Goal: Task Accomplishment & Management: Manage account settings

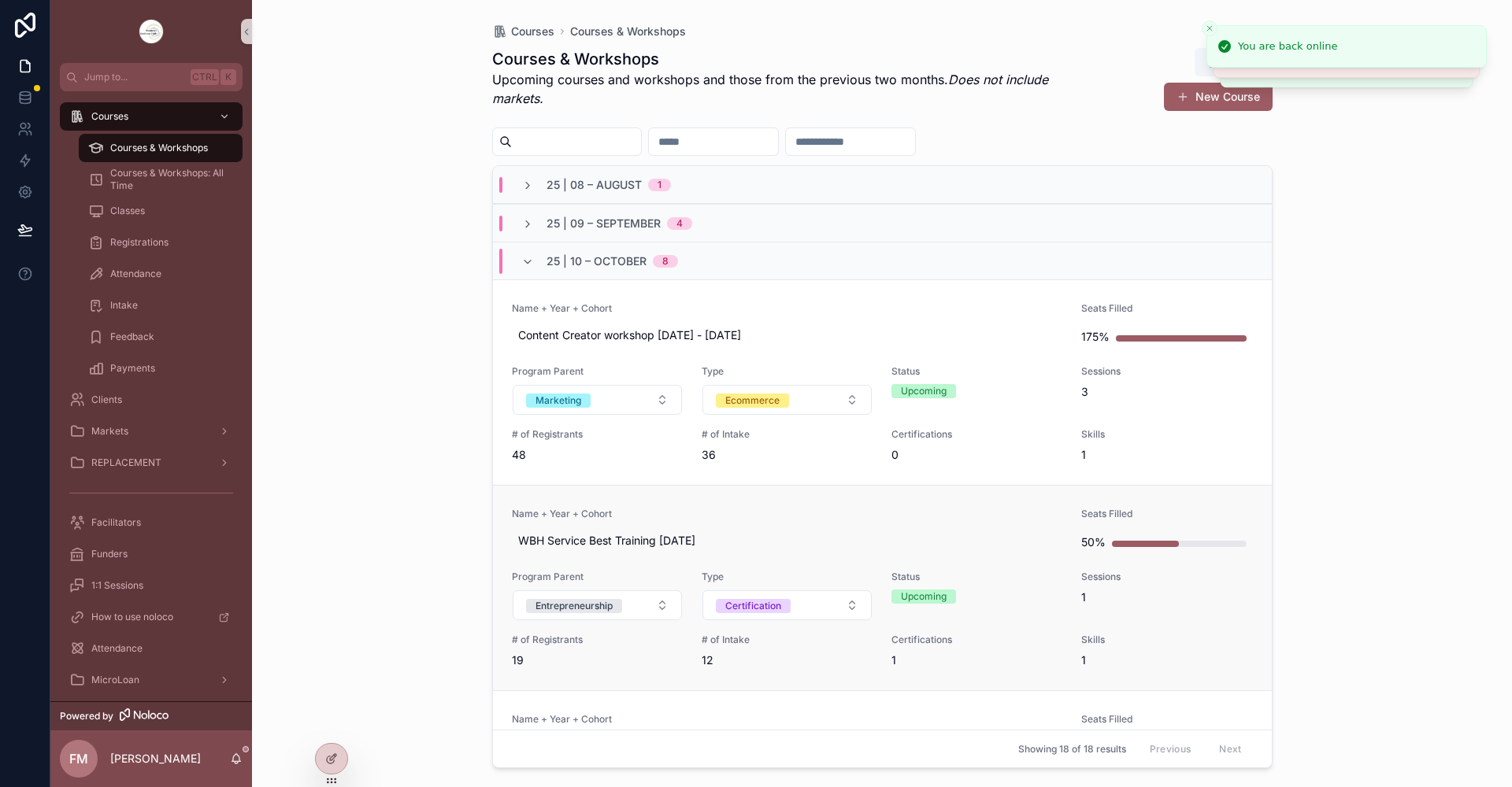
click at [830, 503] on link "Name + Year + Cohort WBH Service Best Training [DATE] Seats Filled 50% Program …" at bounding box center [882, 588] width 779 height 205
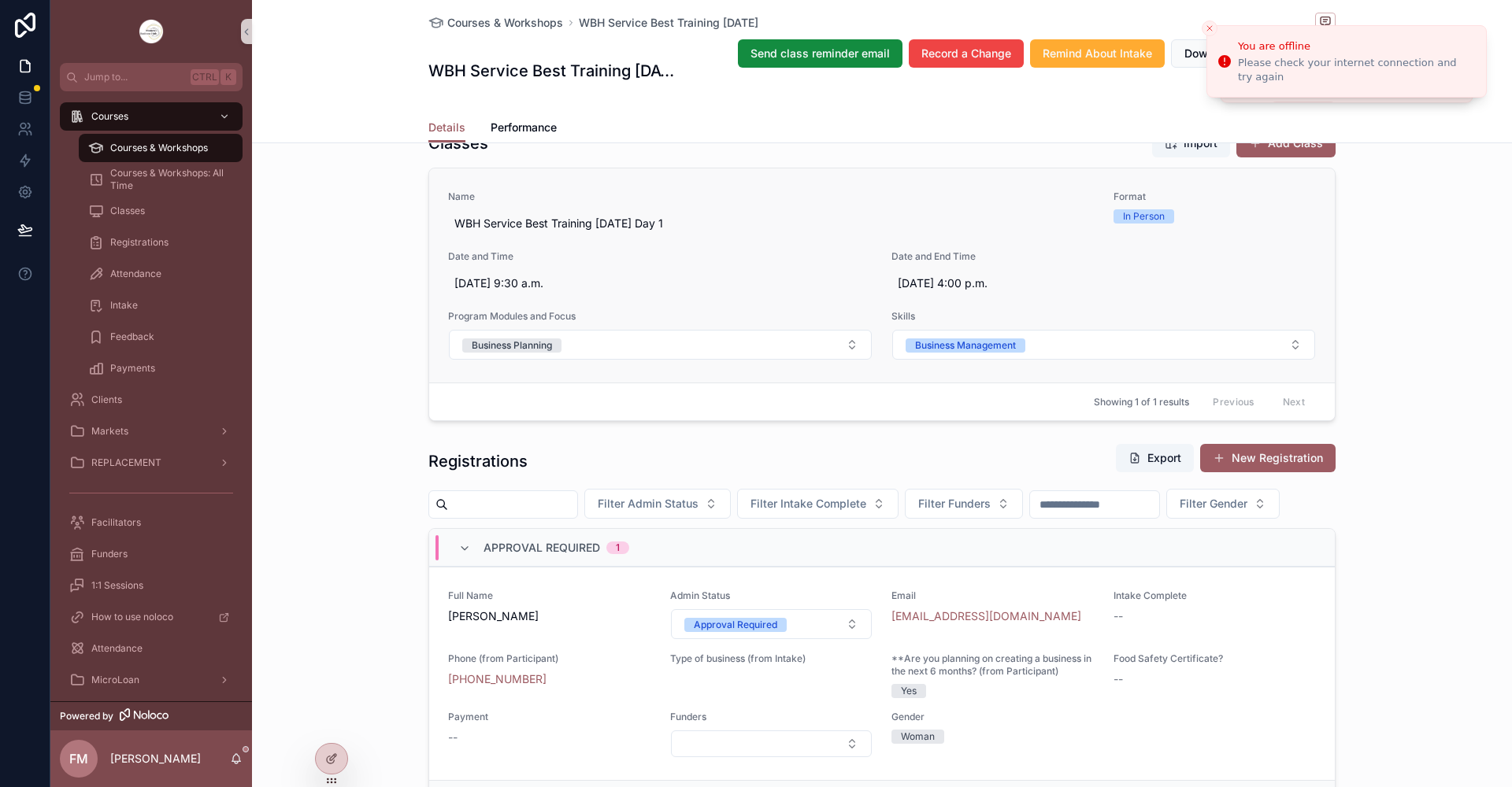
scroll to position [866, 0]
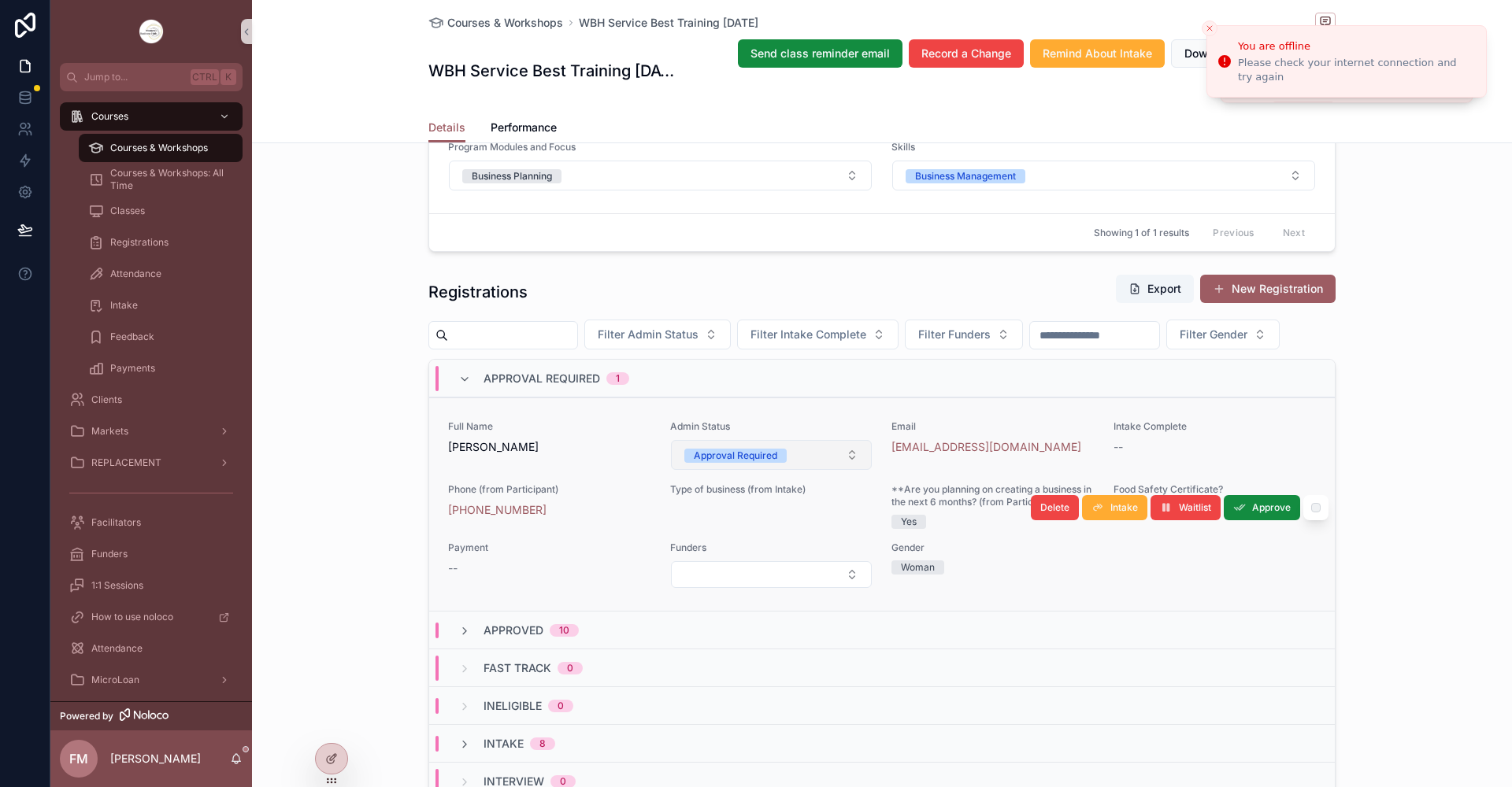
click at [697, 463] on div "Approval Required" at bounding box center [735, 455] width 83 height 14
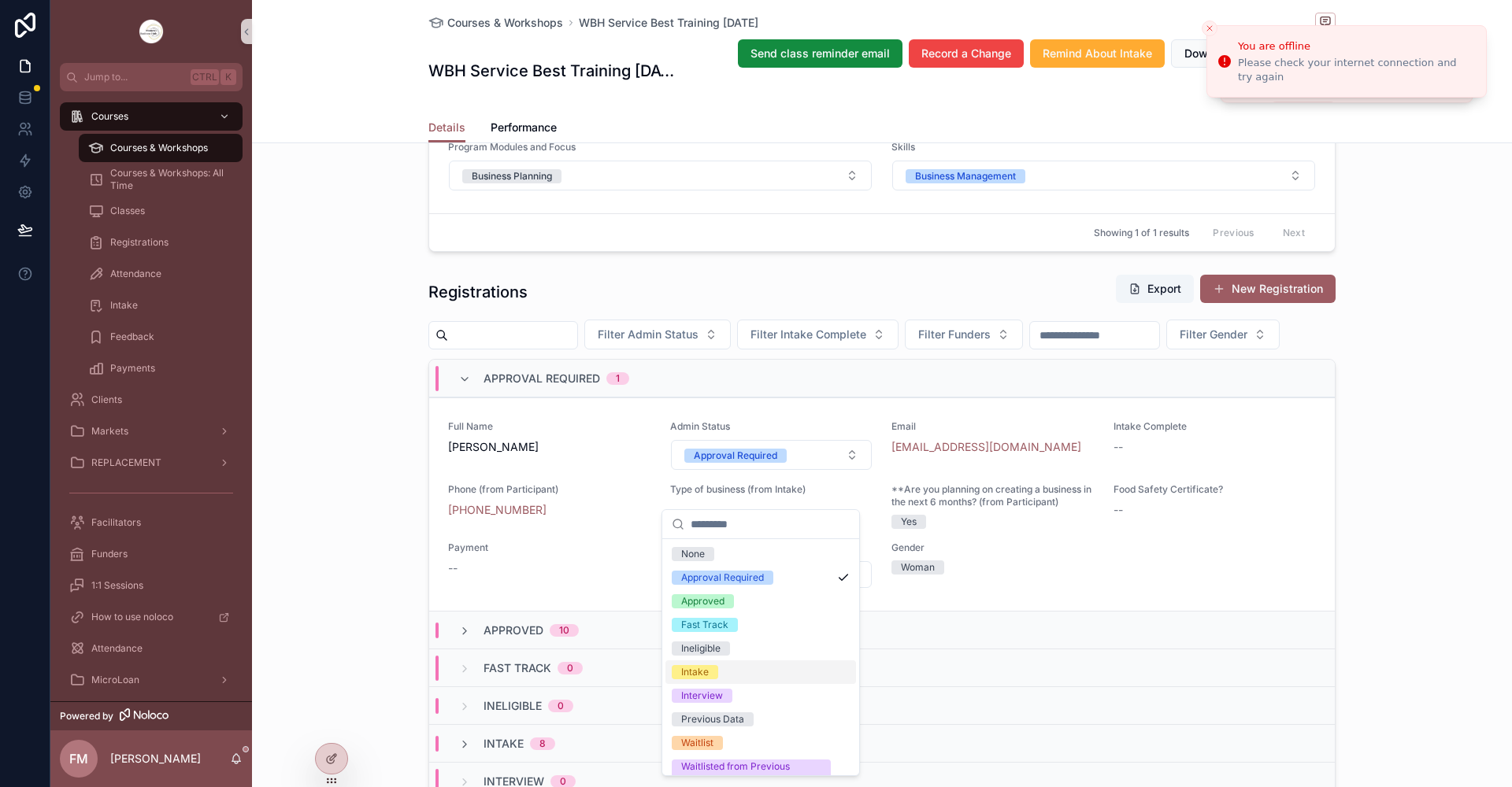
click at [726, 674] on div "Intake" at bounding box center [760, 673] width 190 height 24
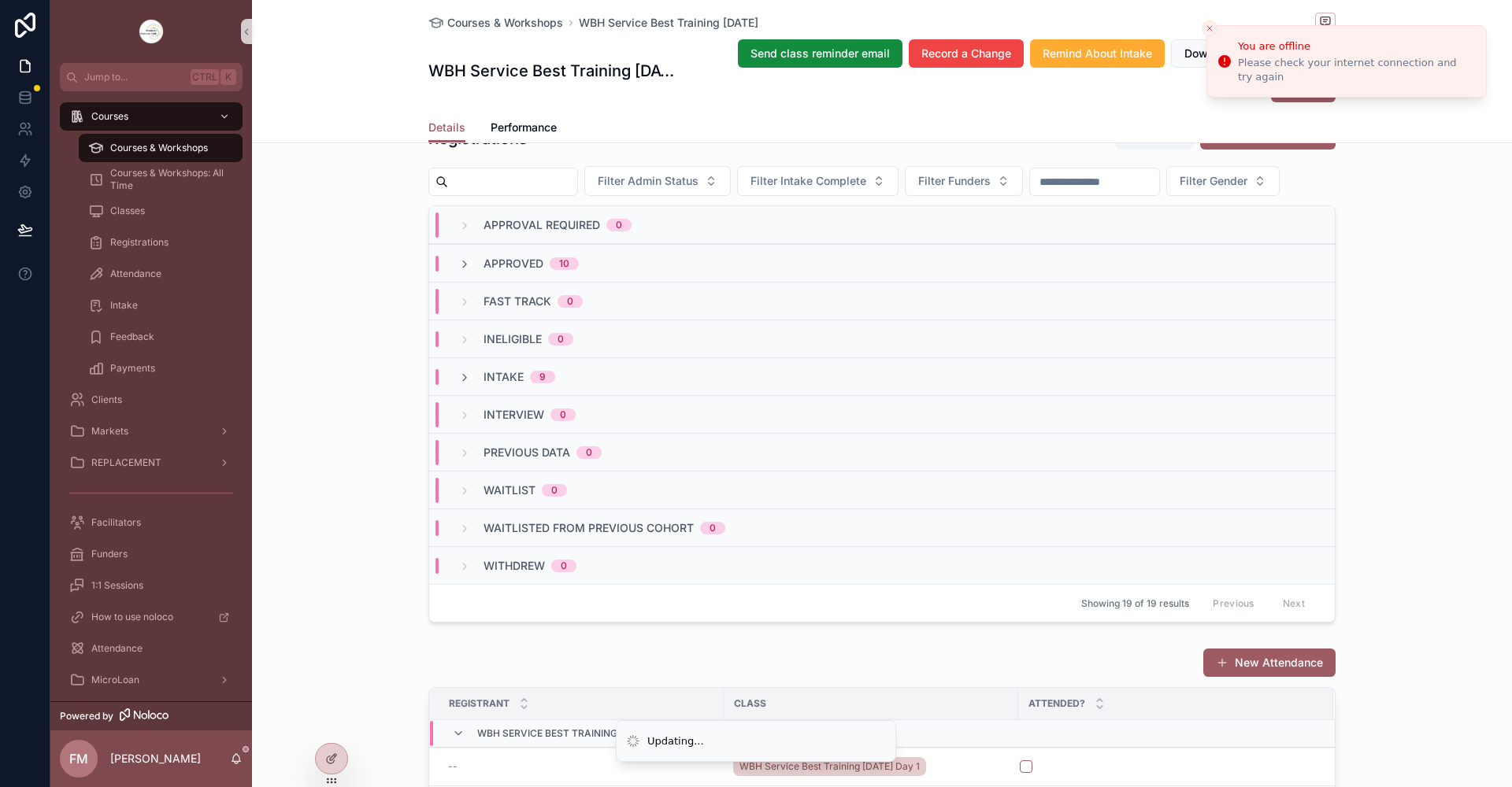
scroll to position [1024, 0]
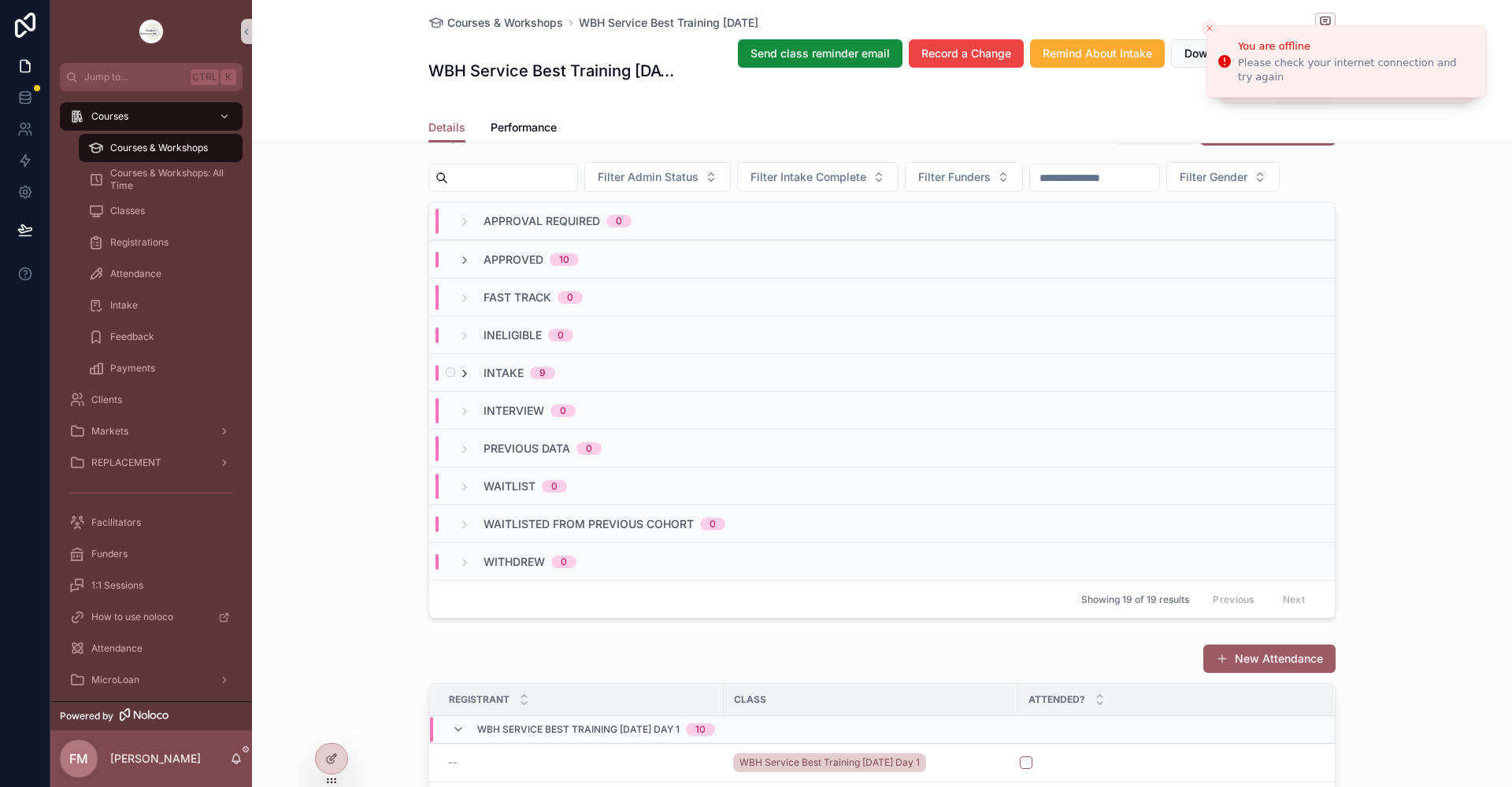
click at [460, 380] on icon "scrollable content" at bounding box center [464, 374] width 13 height 13
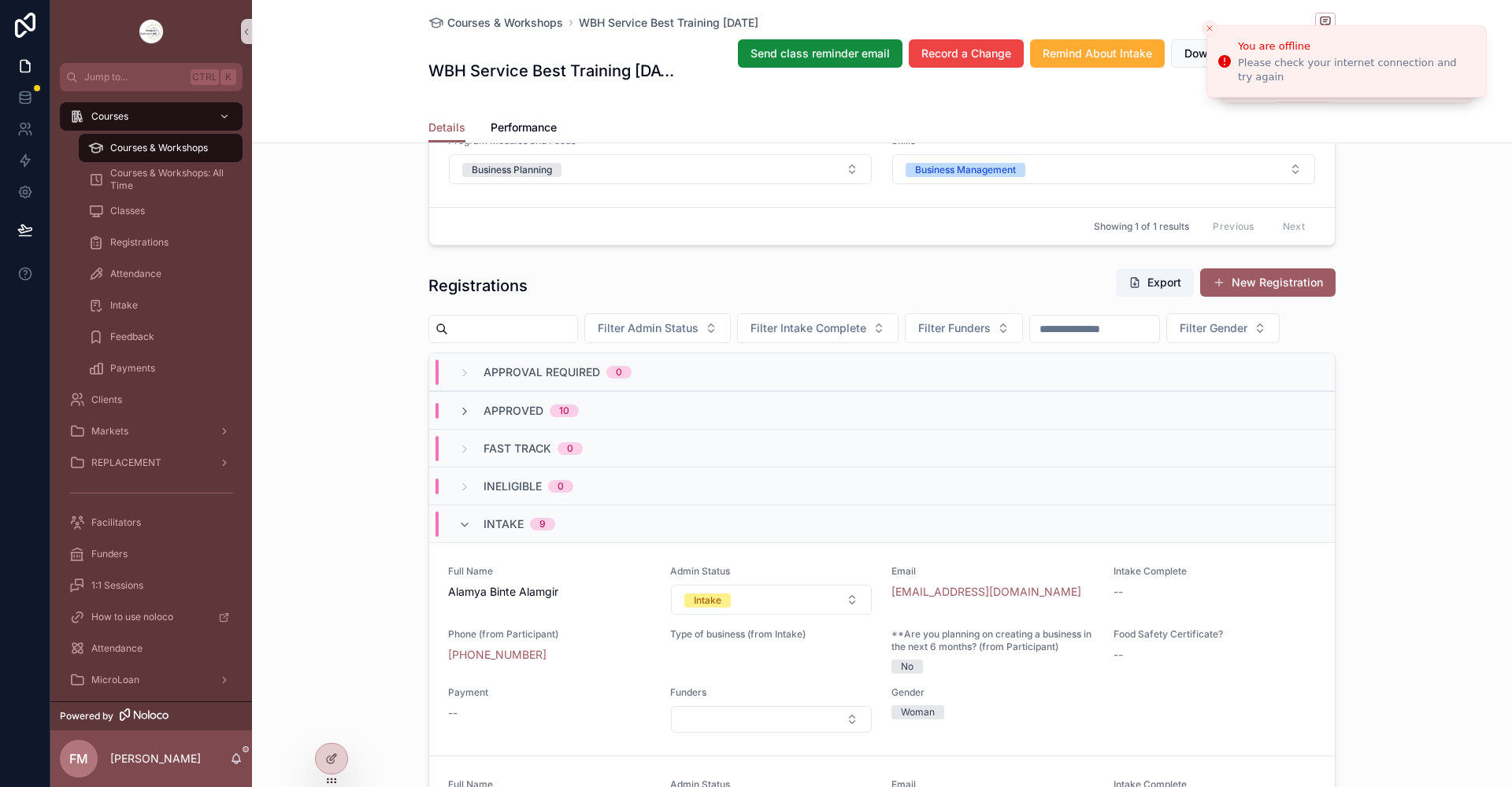
scroll to position [866, 0]
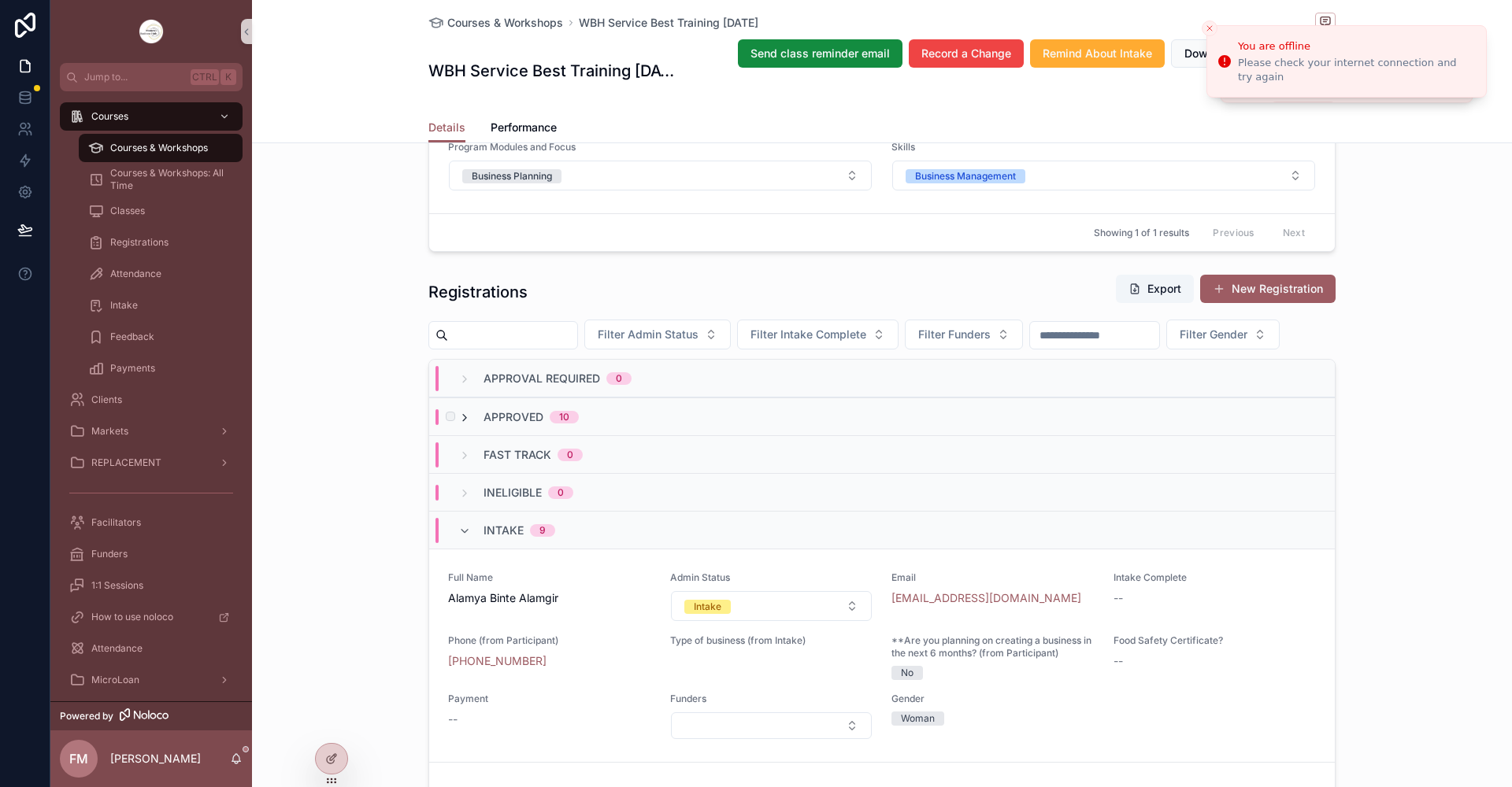
click at [460, 424] on icon "scrollable content" at bounding box center [464, 417] width 13 height 13
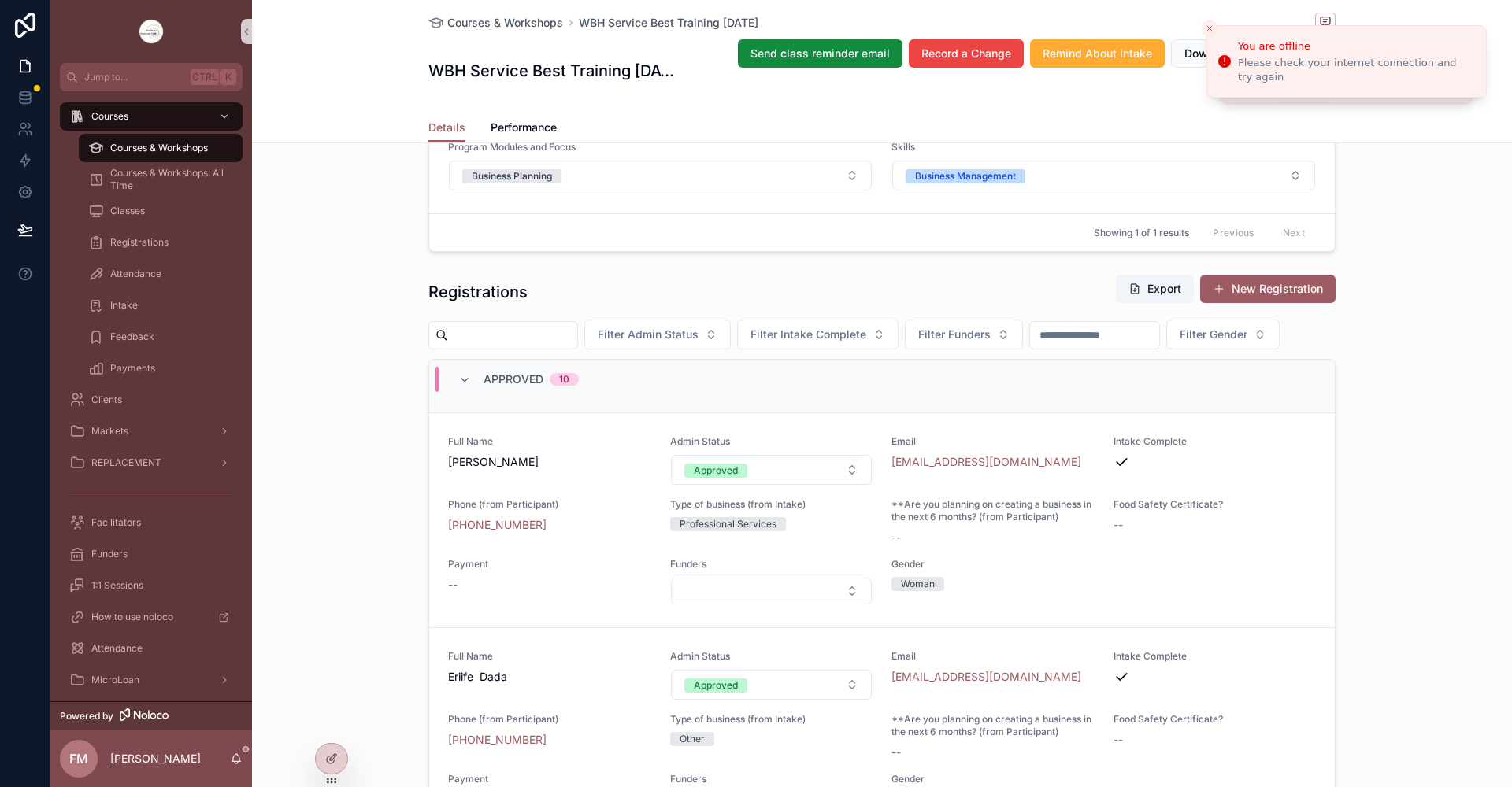
scroll to position [0, 0]
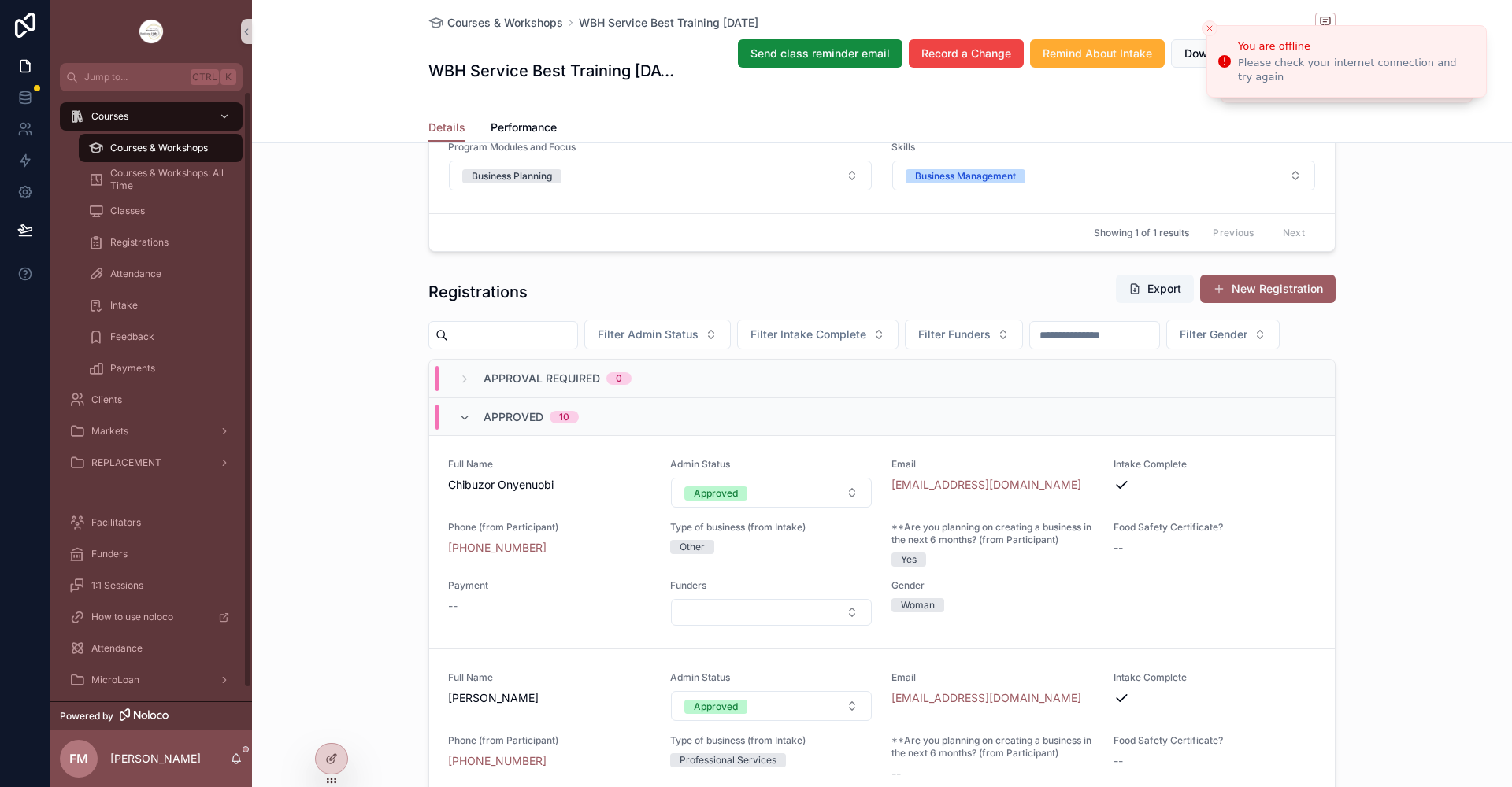
click at [189, 140] on div "Courses & Workshops" at bounding box center [161, 148] width 145 height 25
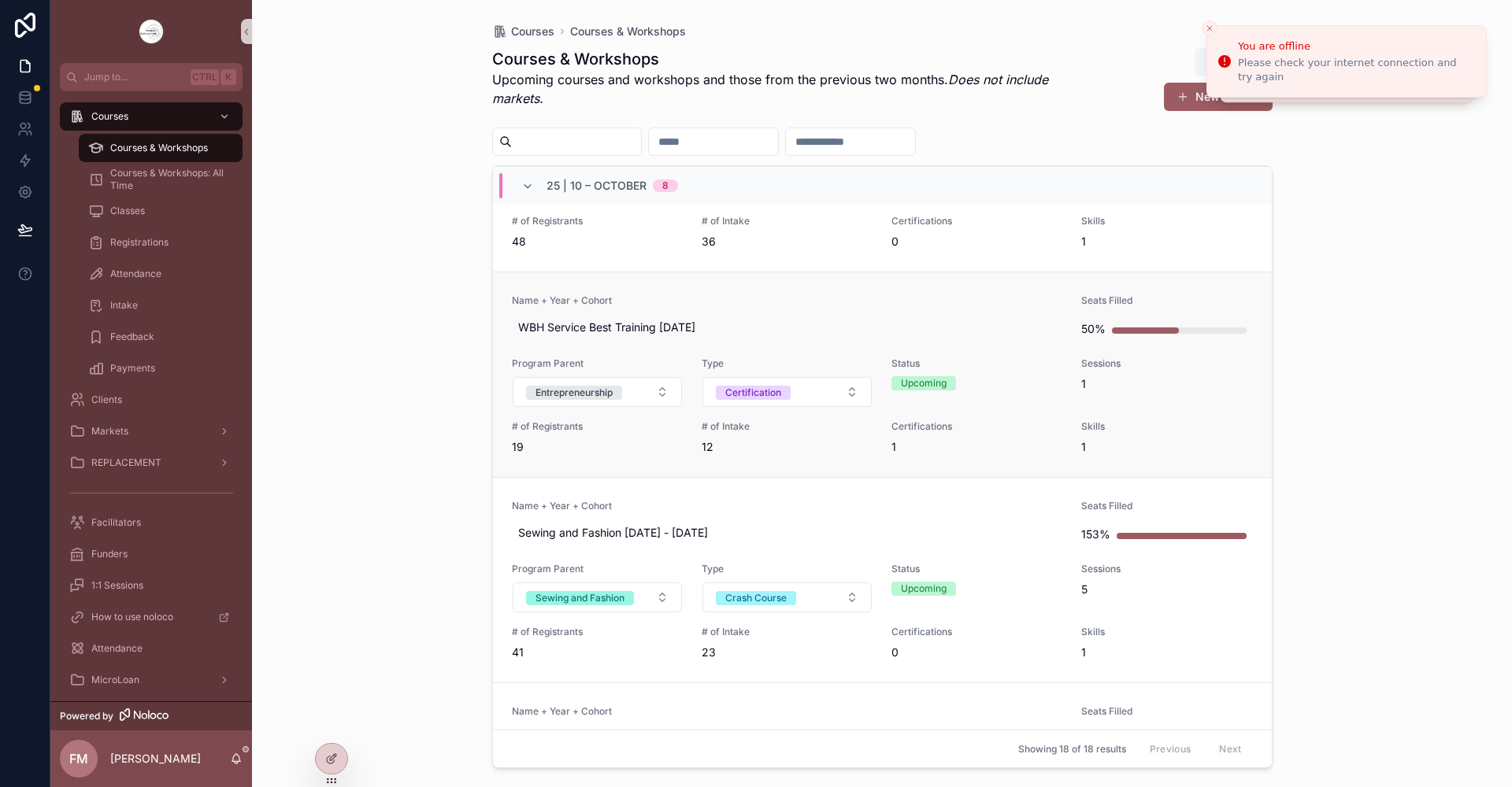
scroll to position [237, 0]
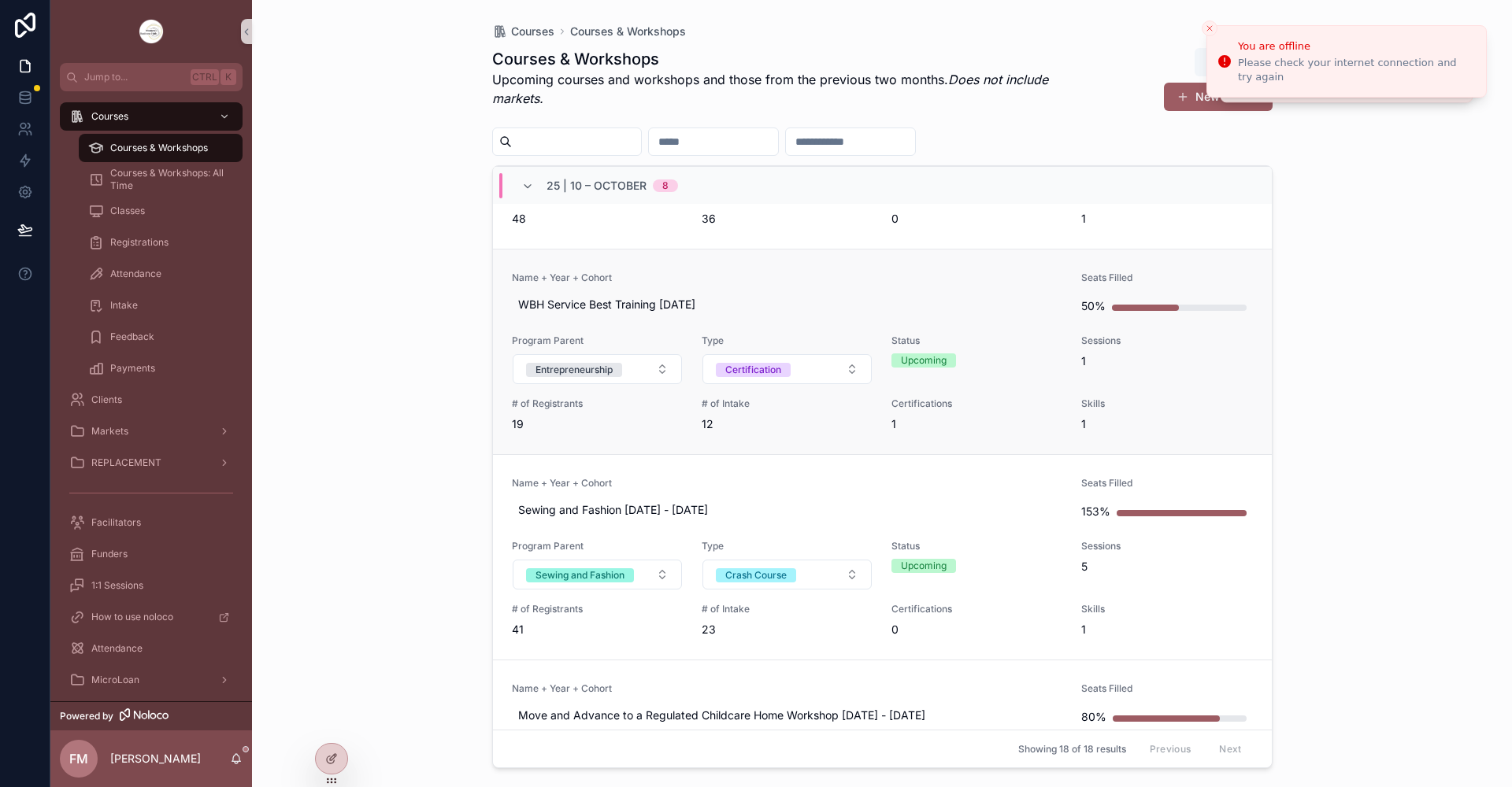
click at [855, 260] on link "Name + Year + Cohort WBH Service Best Training [DATE] Seats Filled 50% Program …" at bounding box center [882, 352] width 779 height 205
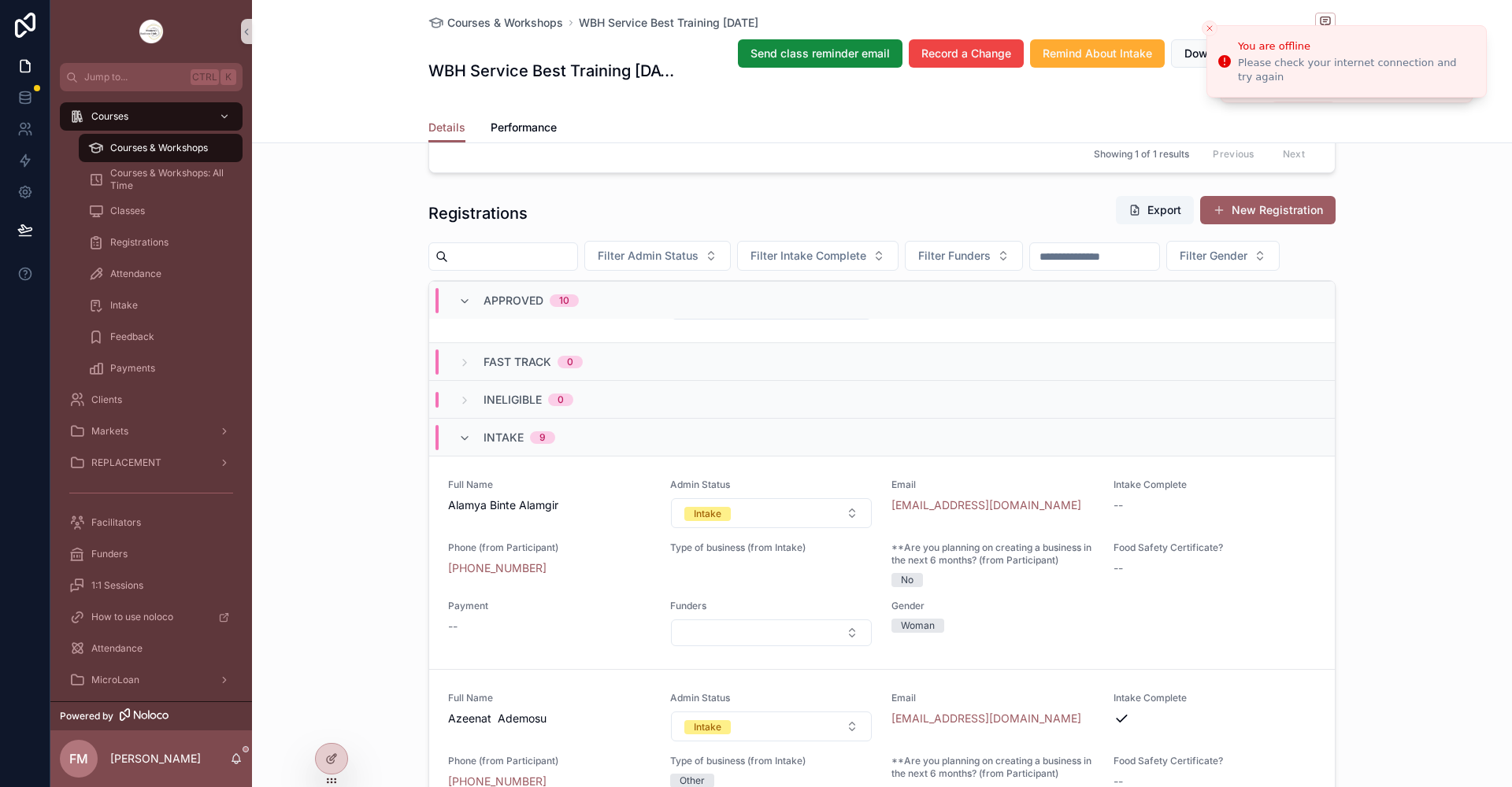
scroll to position [2047, 0]
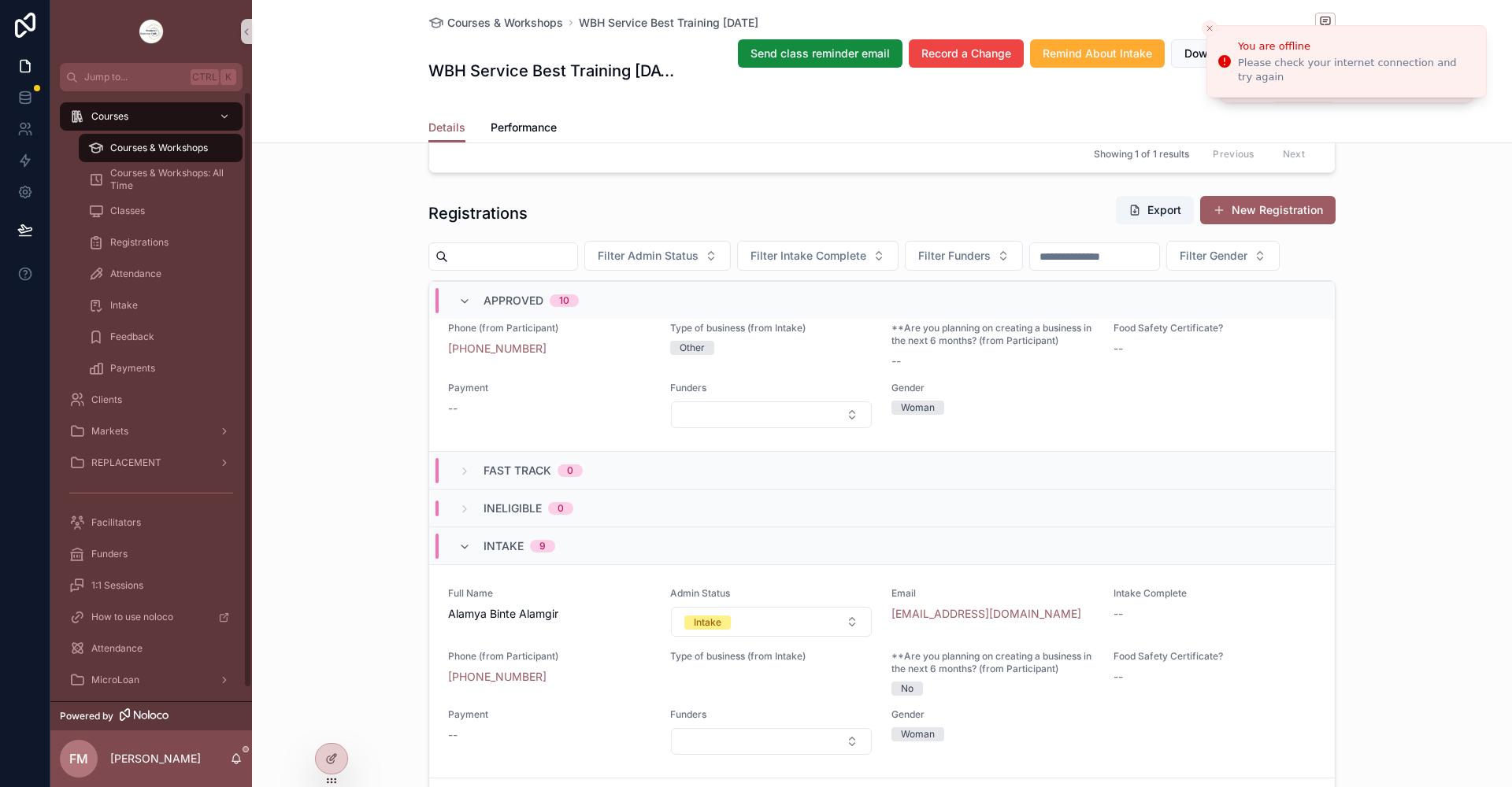
click at [211, 154] on div "Courses & Workshops" at bounding box center [161, 148] width 145 height 25
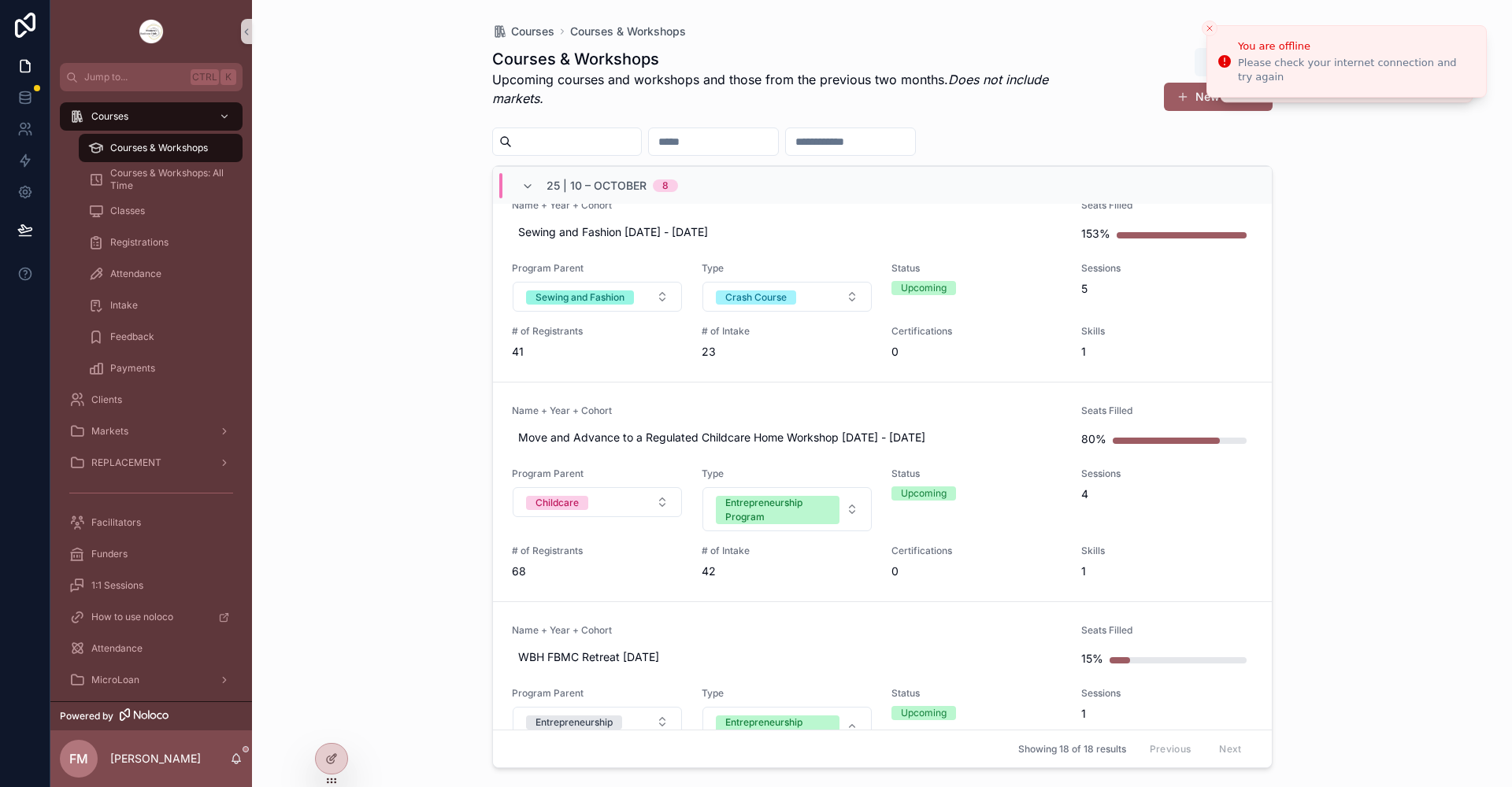
scroll to position [630, 0]
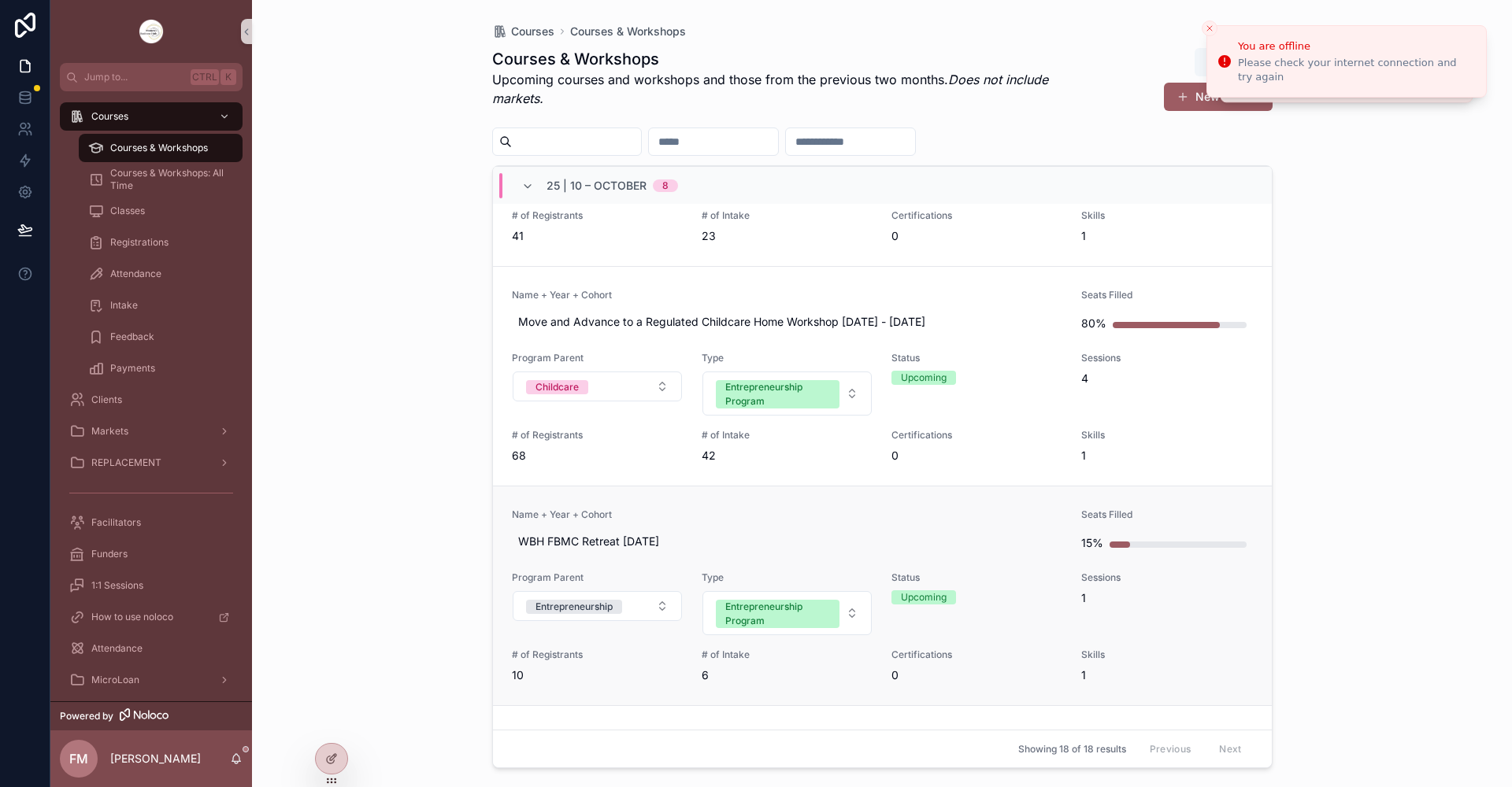
click at [808, 497] on link "Name + Year + Cohort WBH FBMC Retreat [DATE] Seats Filled 15% Program Parent En…" at bounding box center [882, 595] width 779 height 220
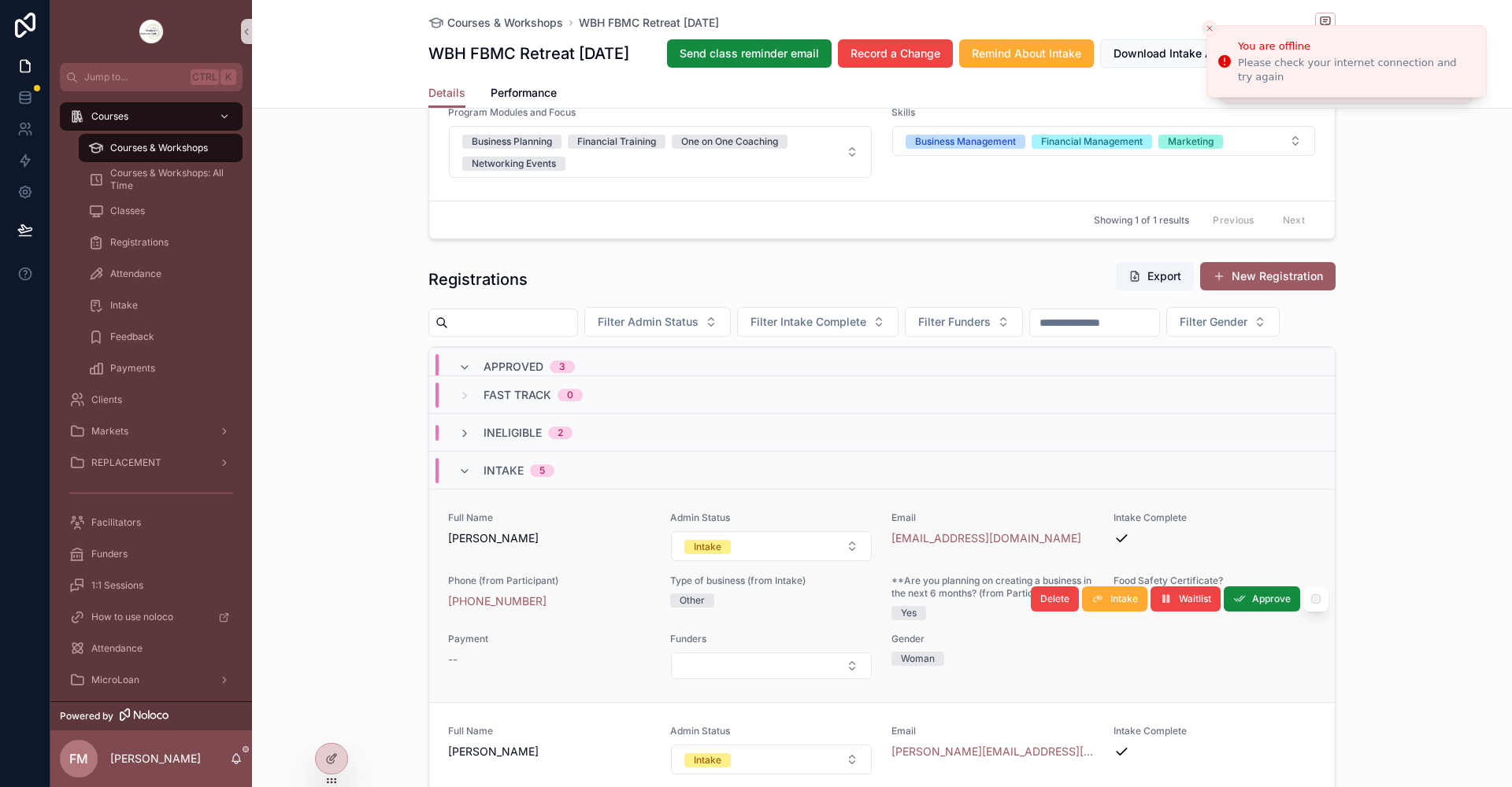
scroll to position [709, 0]
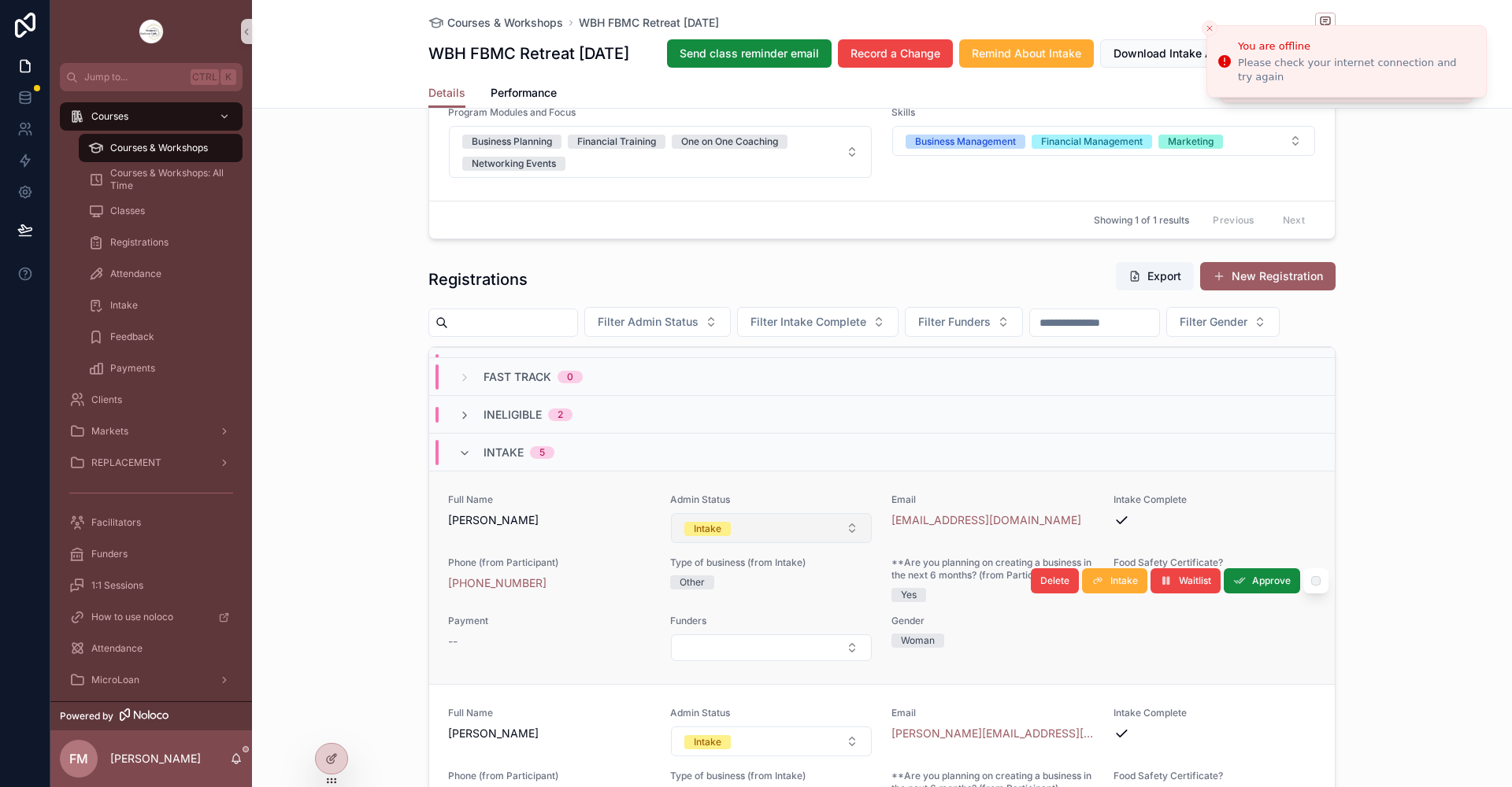
click at [779, 543] on button "Intake" at bounding box center [771, 529] width 201 height 30
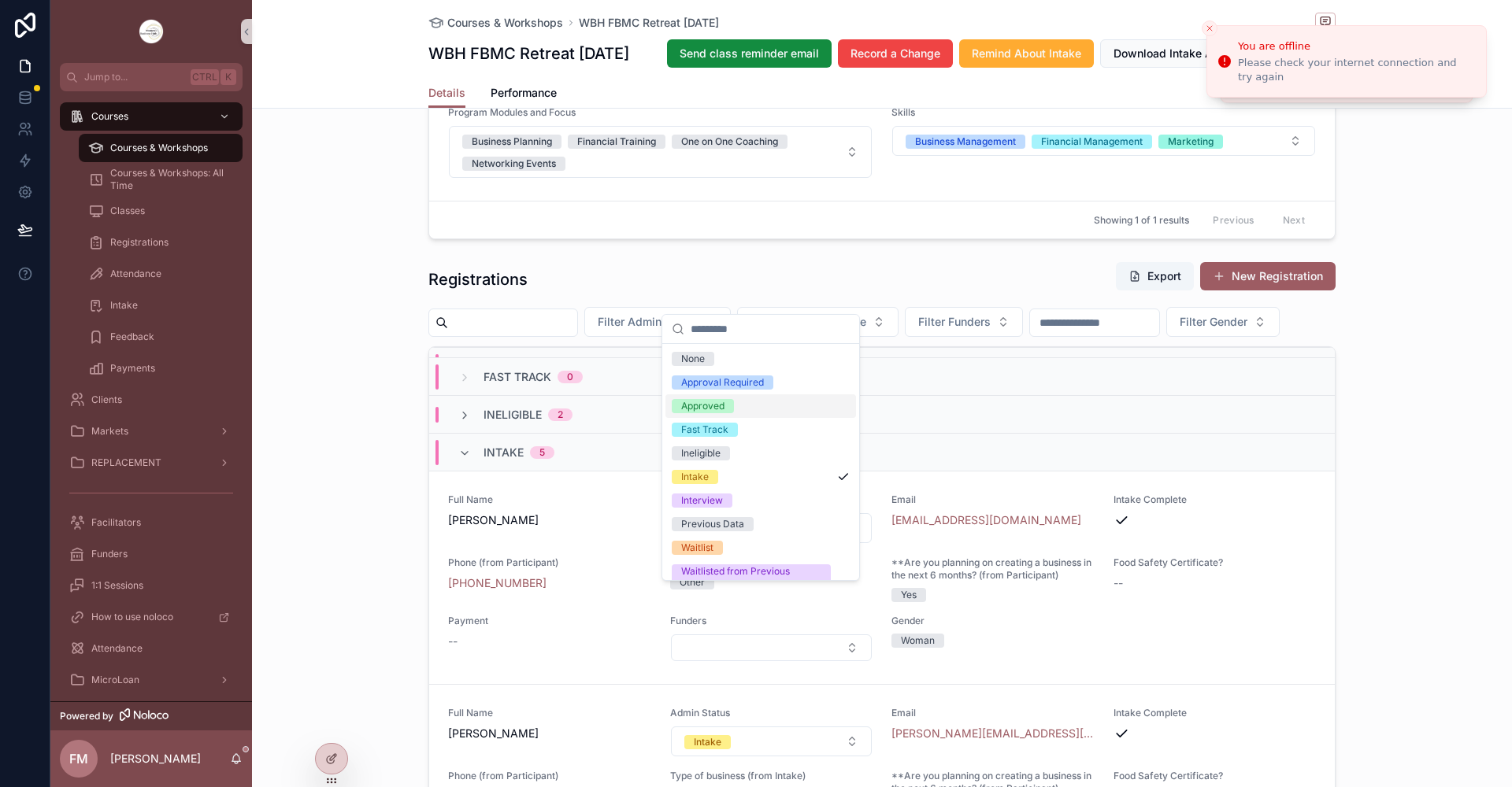
click at [712, 407] on div "Approved" at bounding box center [702, 406] width 43 height 14
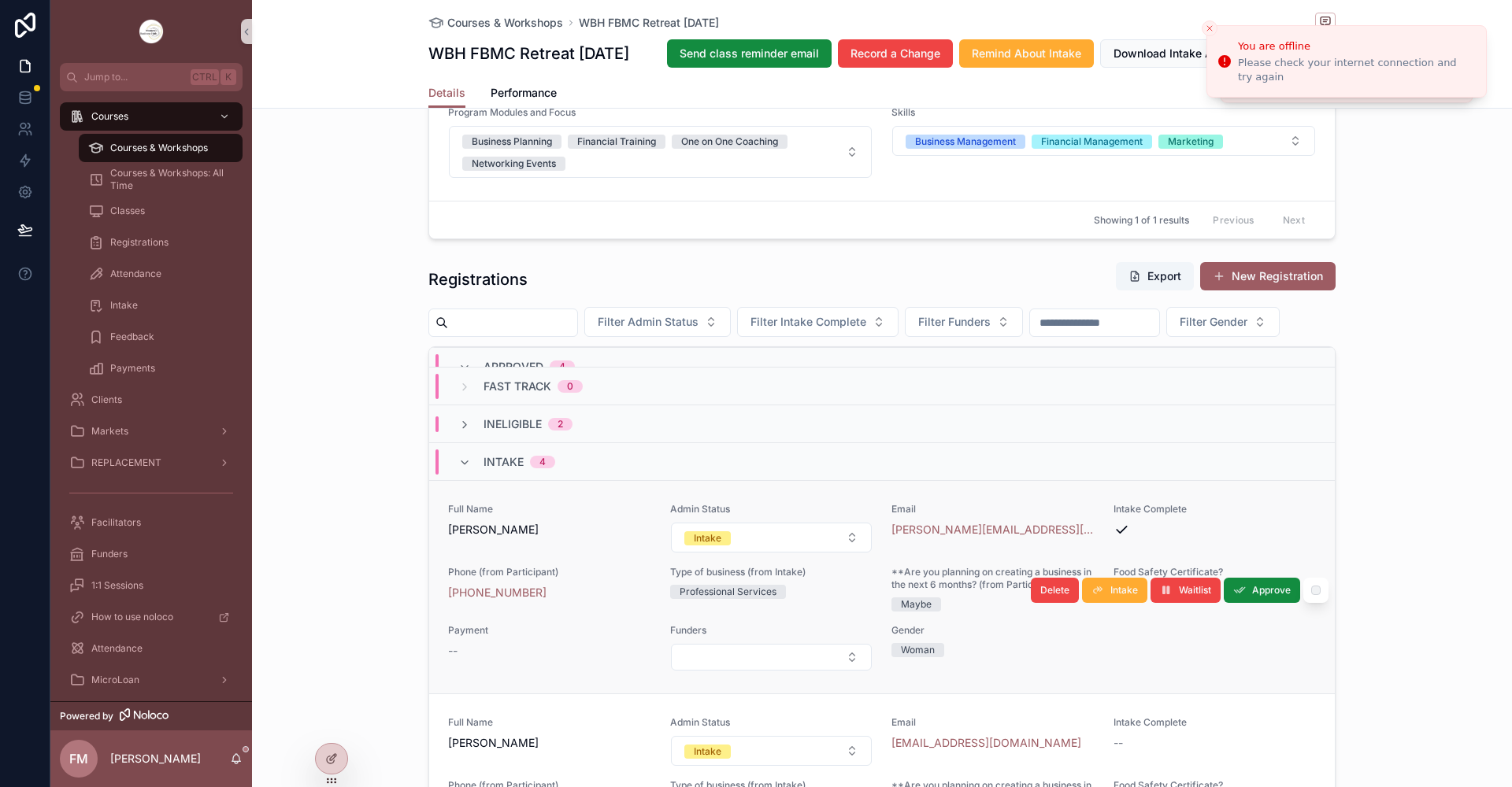
scroll to position [1022, 0]
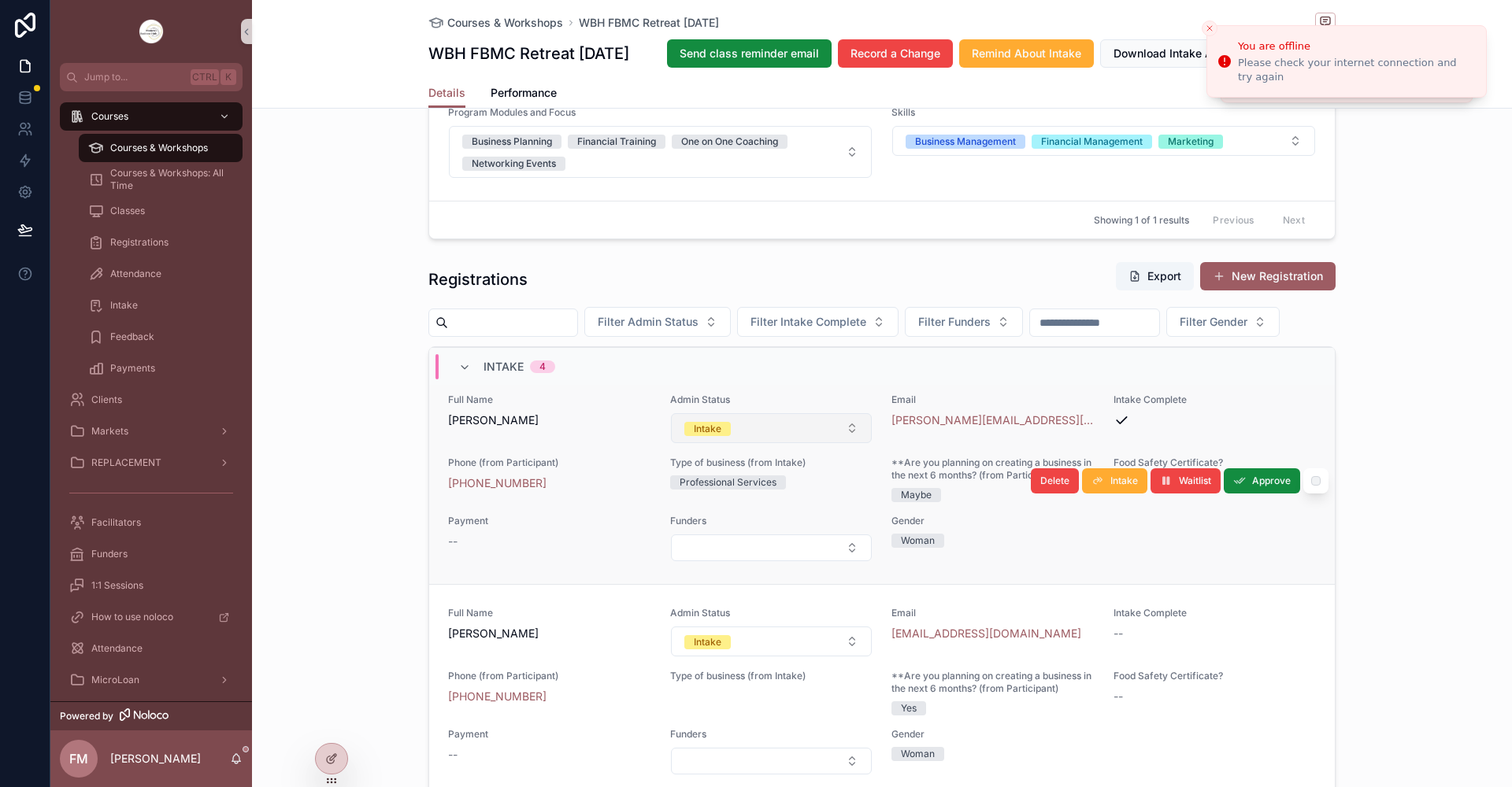
click at [718, 436] on span "Intake" at bounding box center [707, 428] width 46 height 14
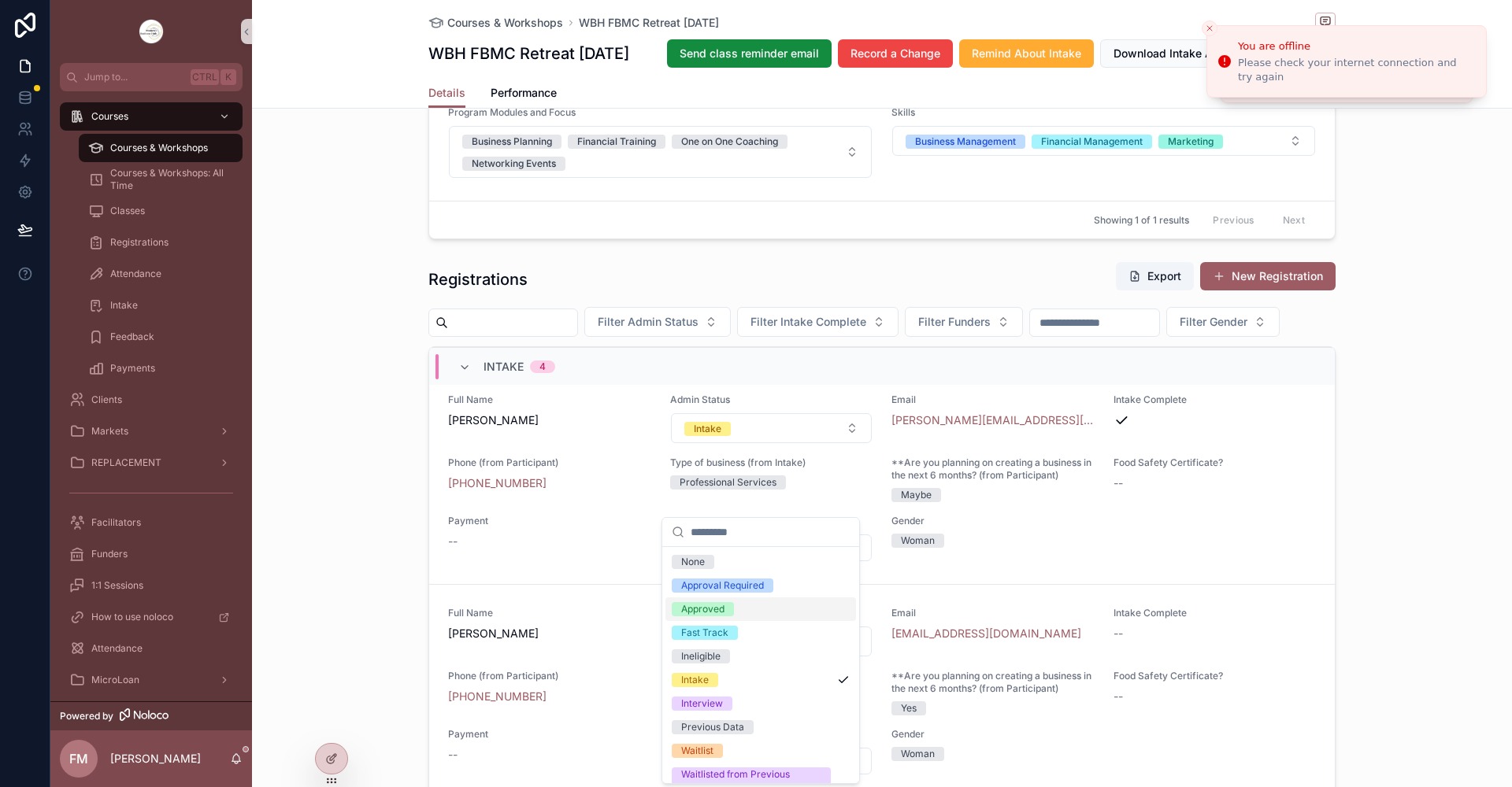
click at [712, 611] on div "Approved" at bounding box center [702, 609] width 43 height 14
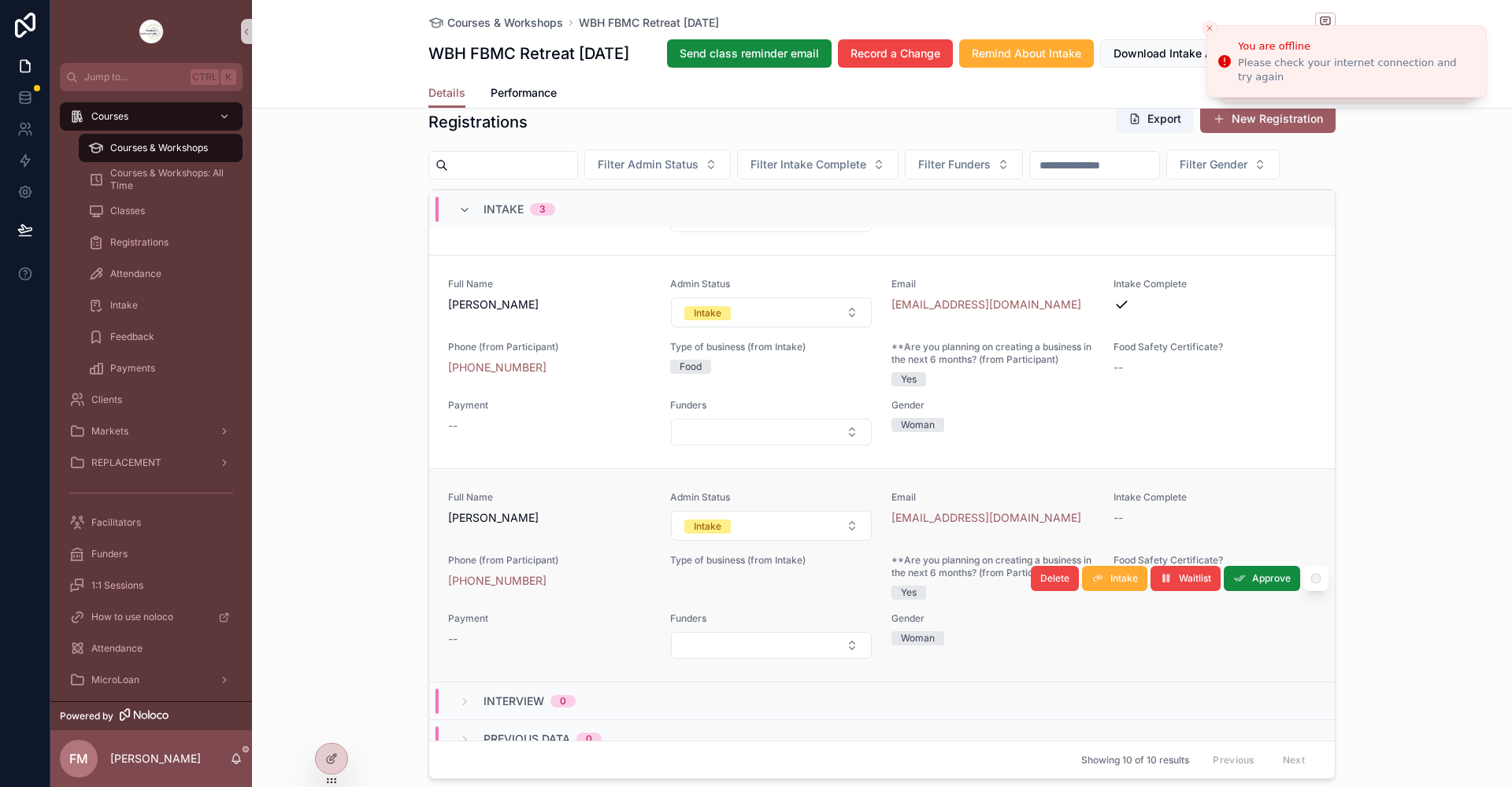
scroll to position [1380, 0]
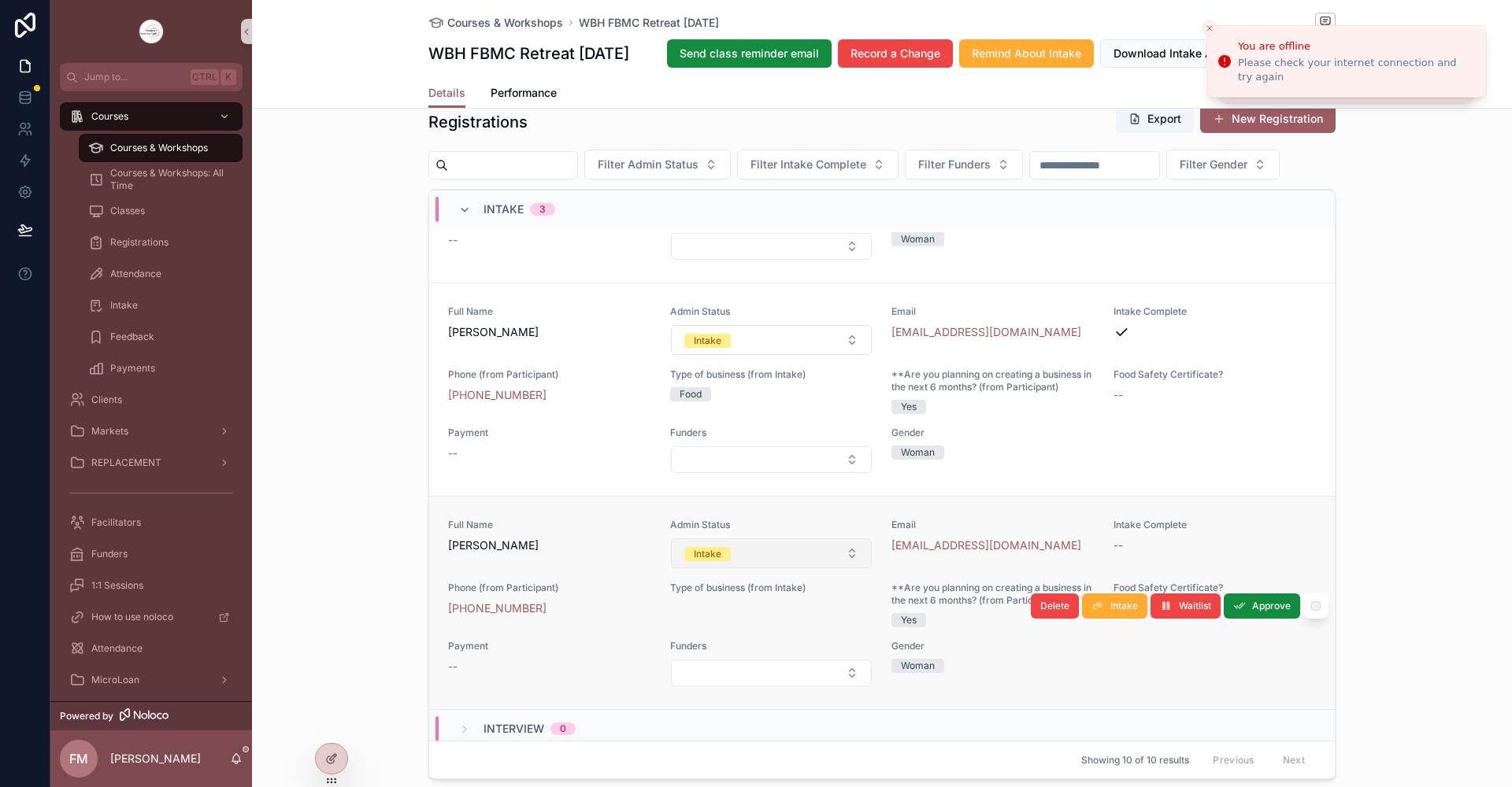
click at [748, 568] on button "Intake" at bounding box center [771, 554] width 201 height 30
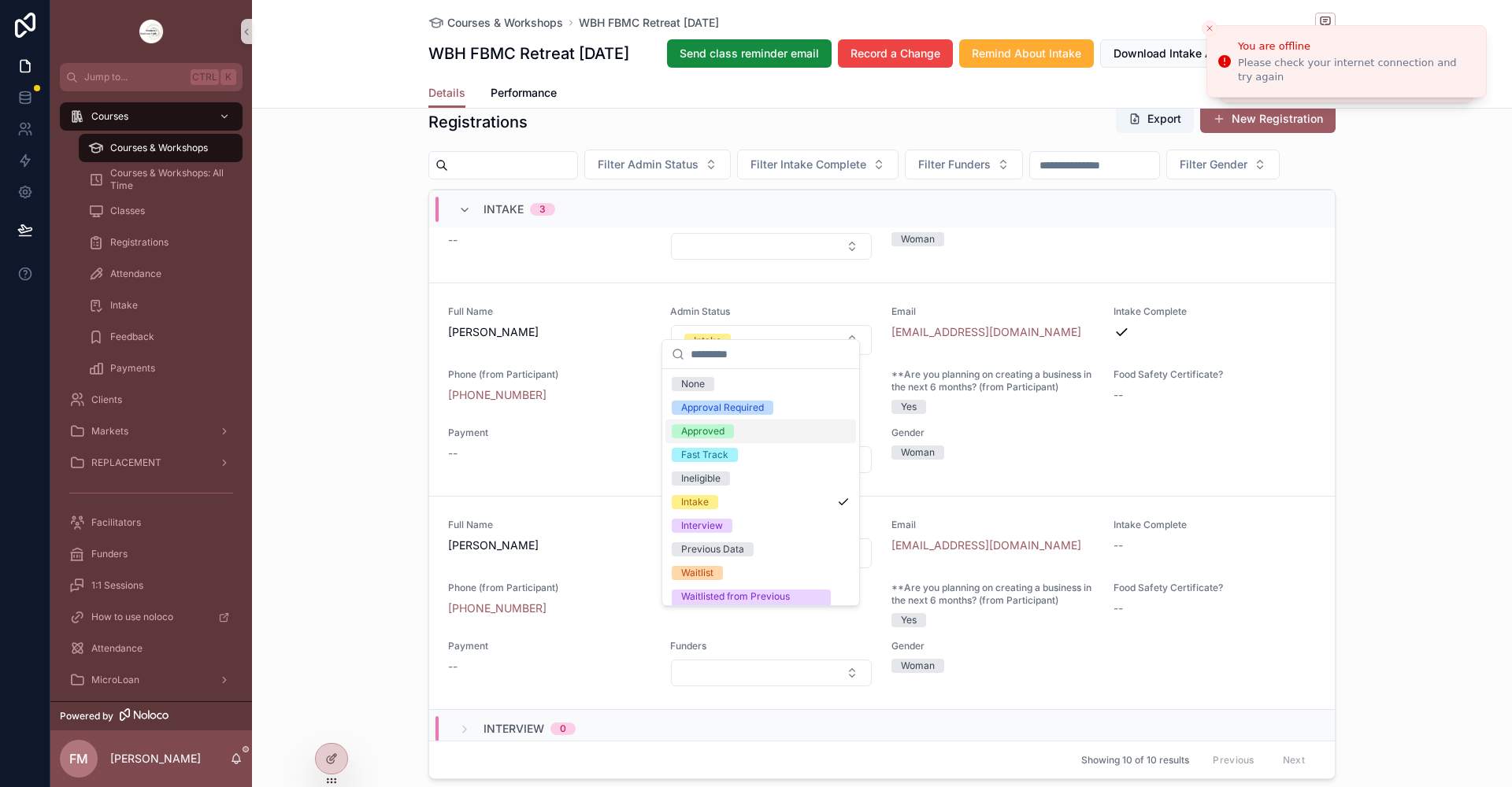
click at [713, 432] on div "Approved" at bounding box center [702, 431] width 43 height 14
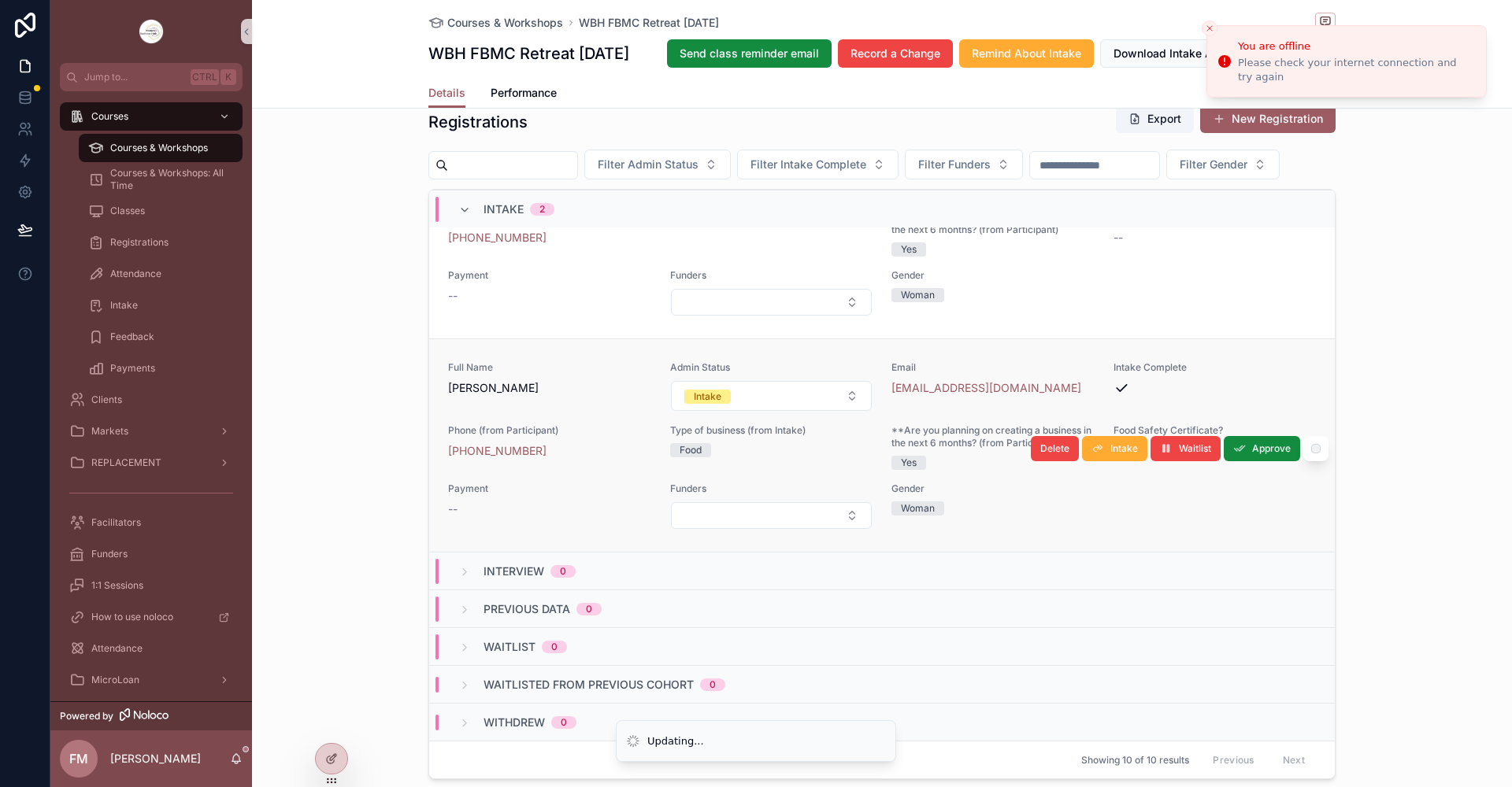
scroll to position [1458, 0]
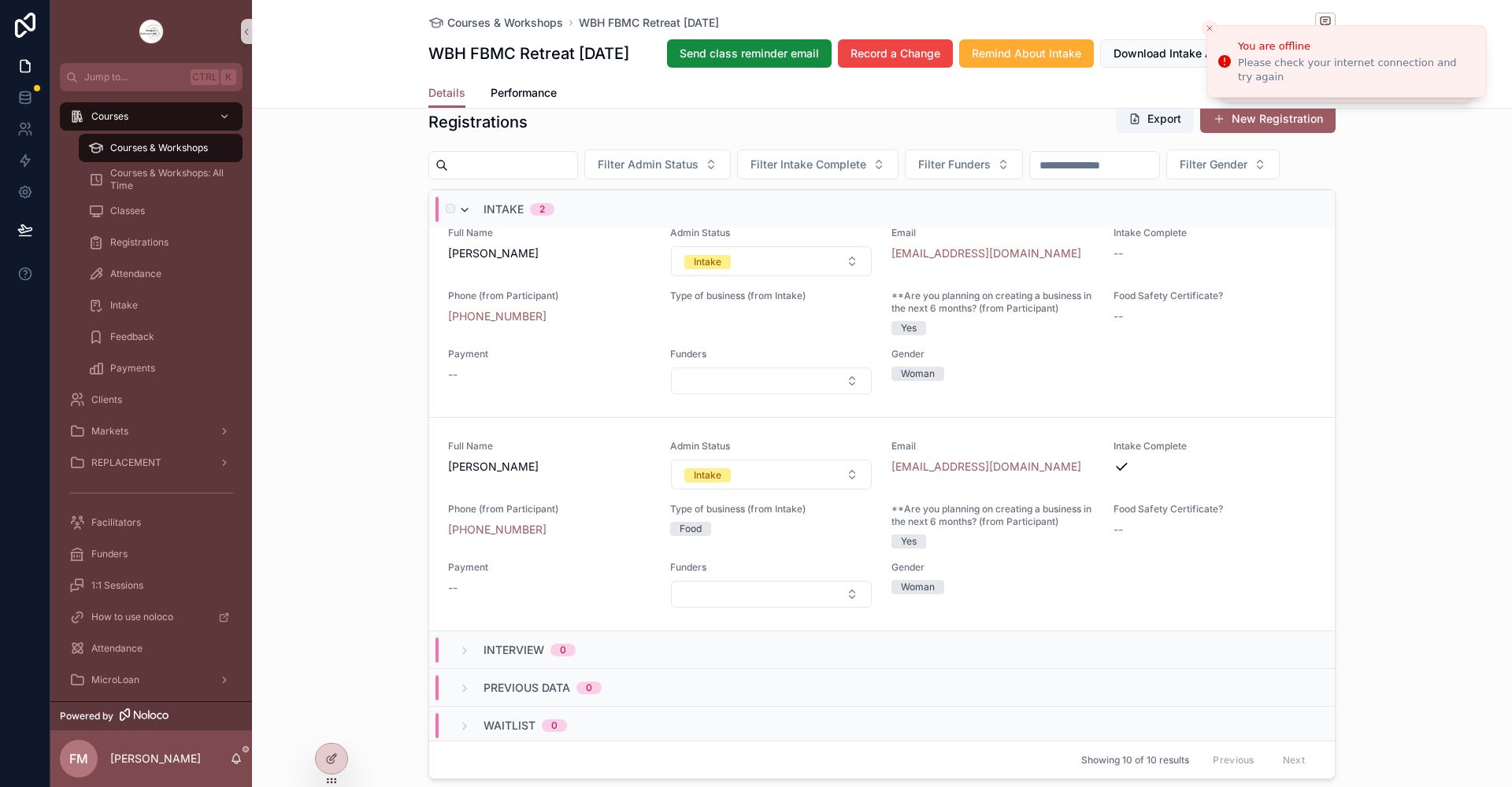
click at [462, 216] on icon "scrollable content" at bounding box center [464, 210] width 13 height 13
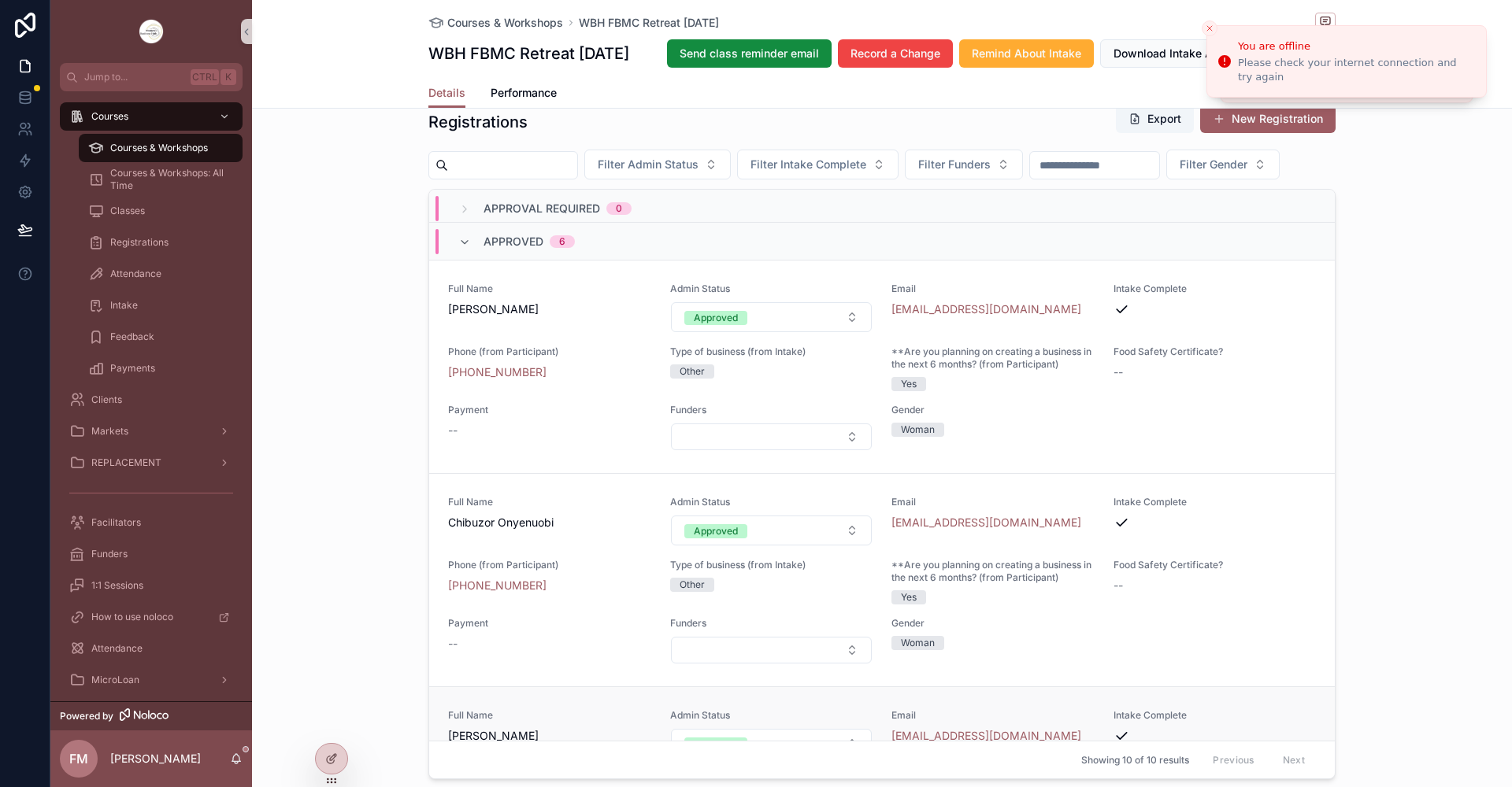
scroll to position [0, 0]
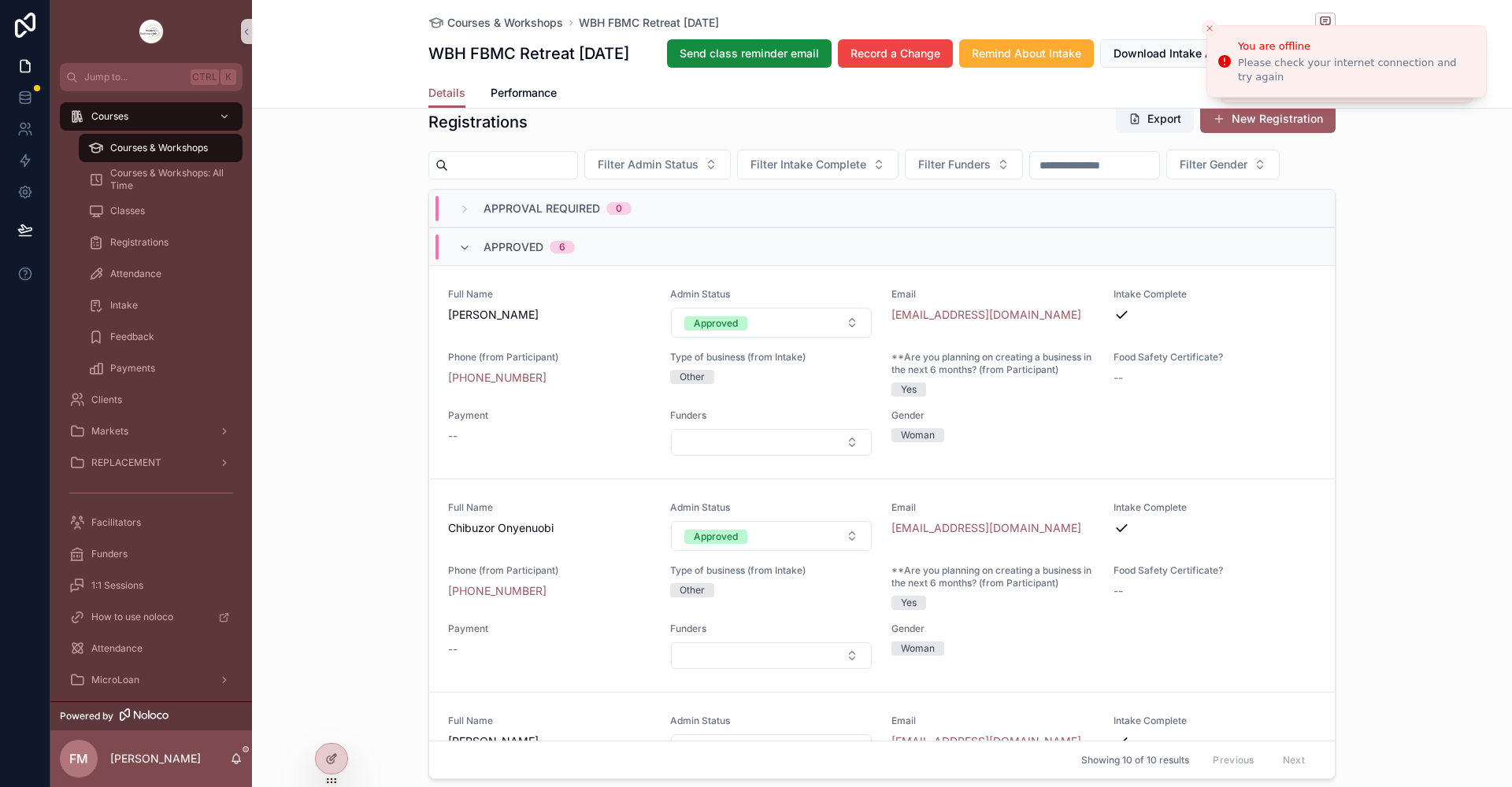
click at [461, 254] on icon "scrollable content" at bounding box center [464, 247] width 13 height 13
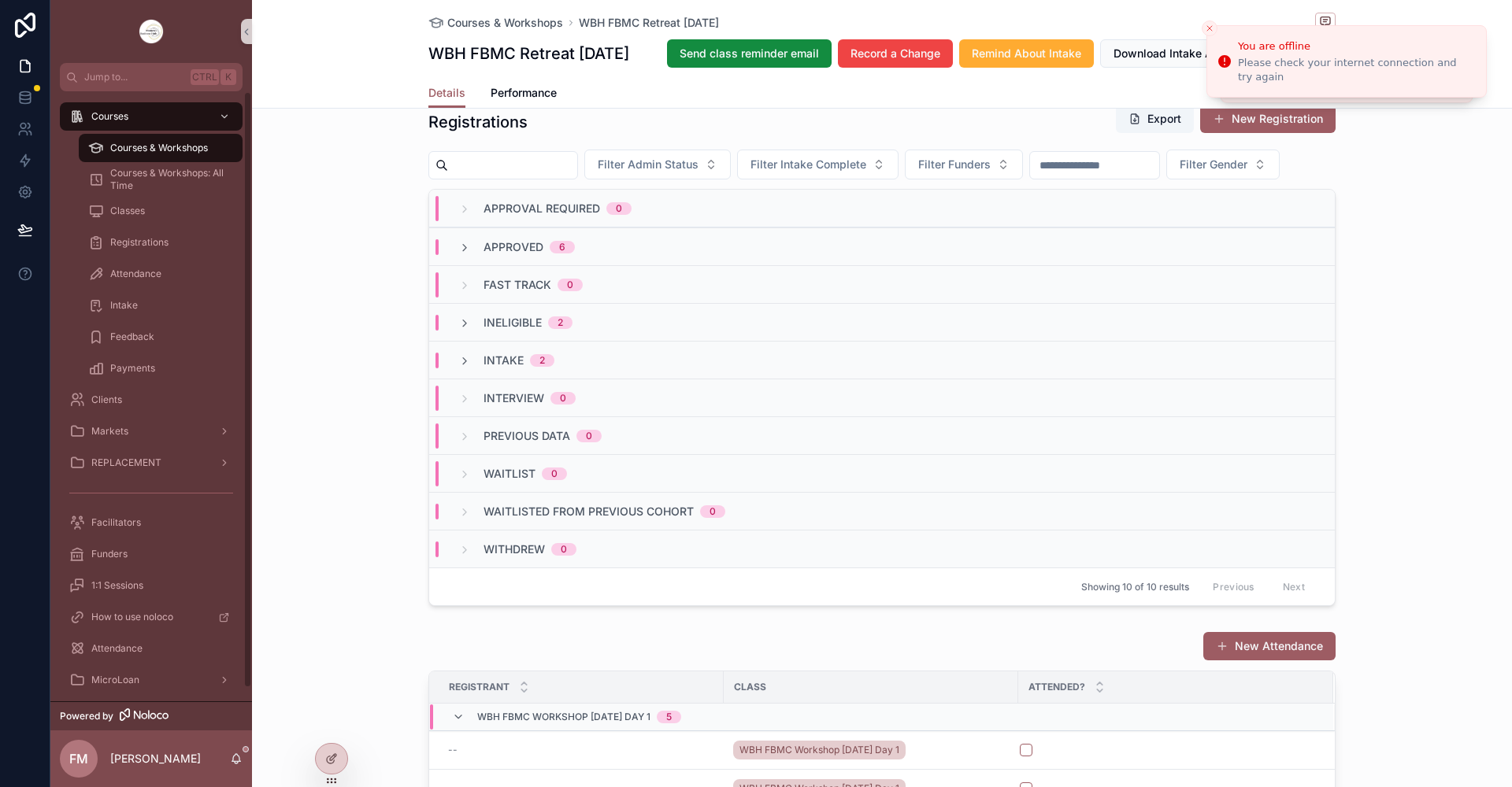
click at [214, 146] on div "Courses & Workshops" at bounding box center [161, 148] width 145 height 25
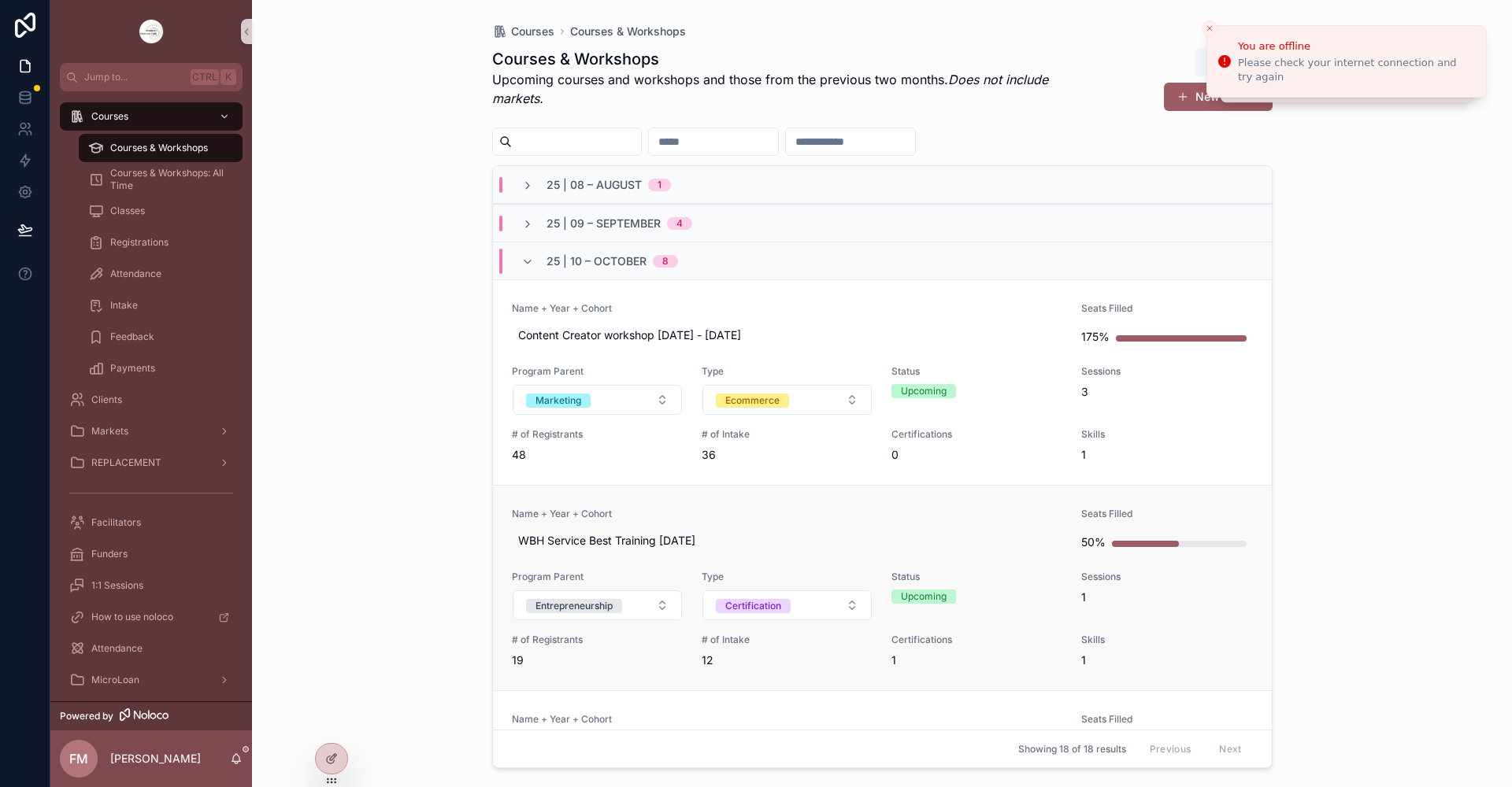
scroll to position [79, 0]
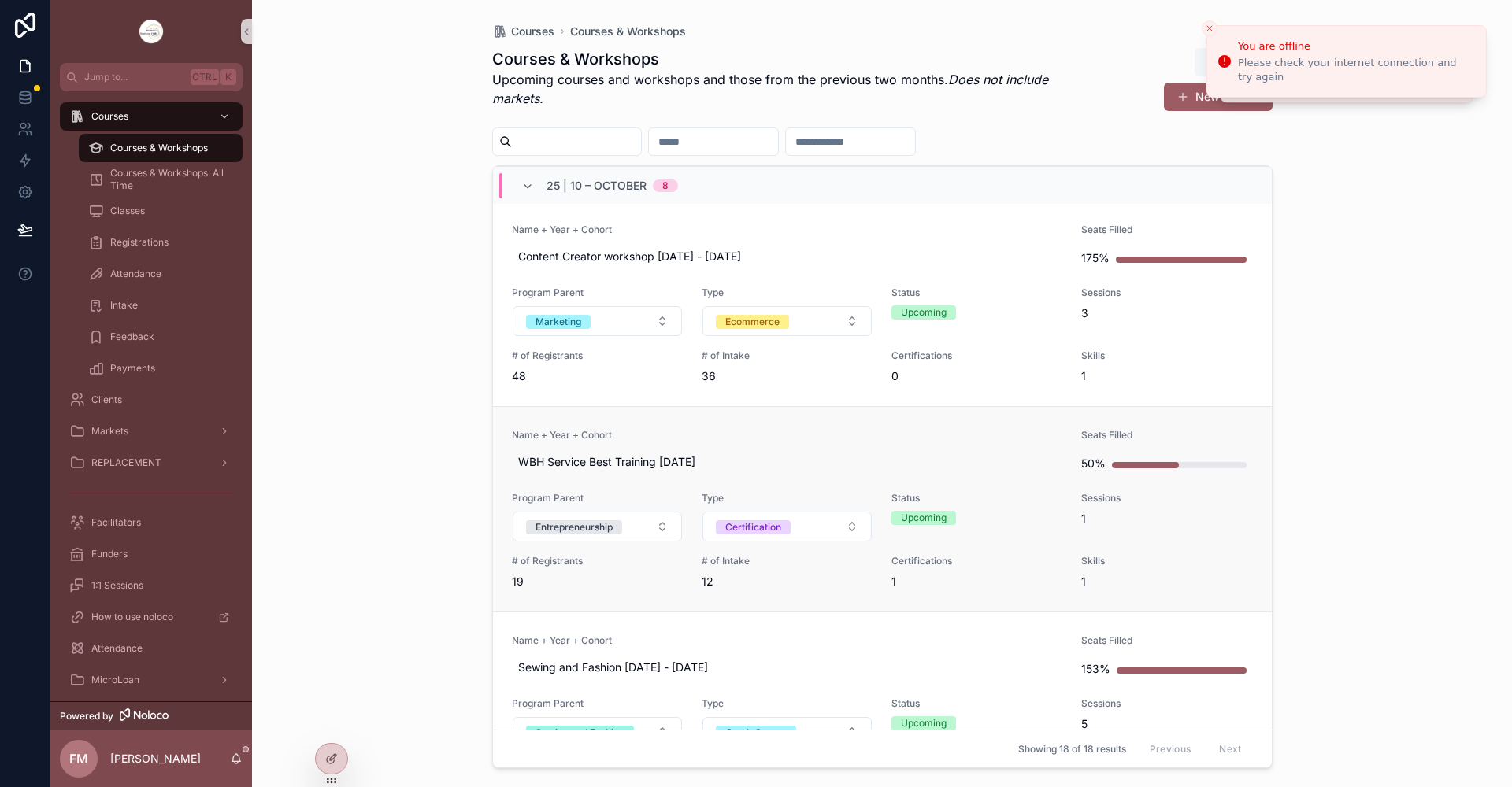
click at [859, 425] on link "Name + Year + Cohort WBH Service Best Training [DATE] Seats Filled 50% Program …" at bounding box center [882, 509] width 779 height 205
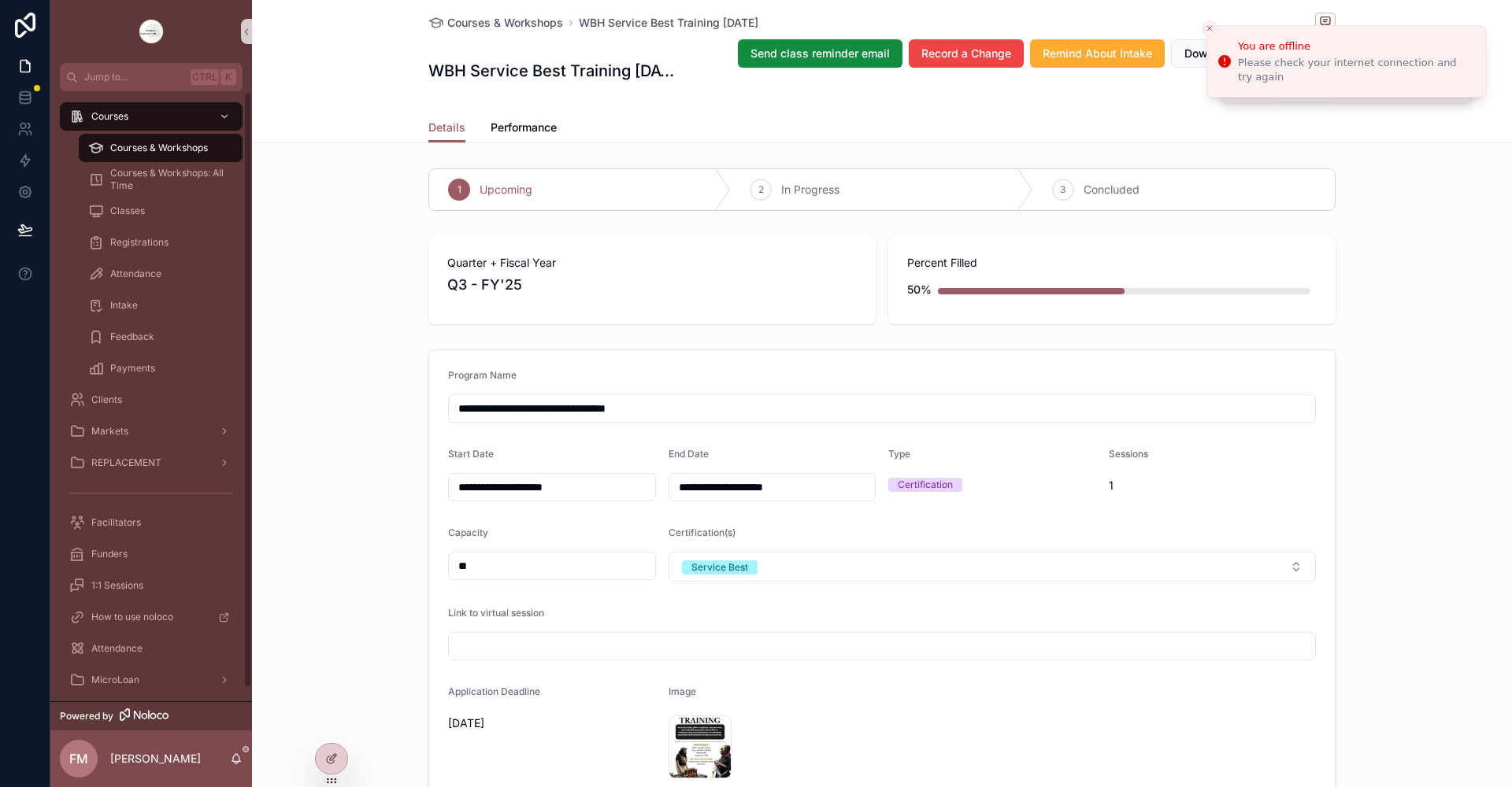
click at [164, 152] on span "Courses & Workshops" at bounding box center [159, 147] width 98 height 13
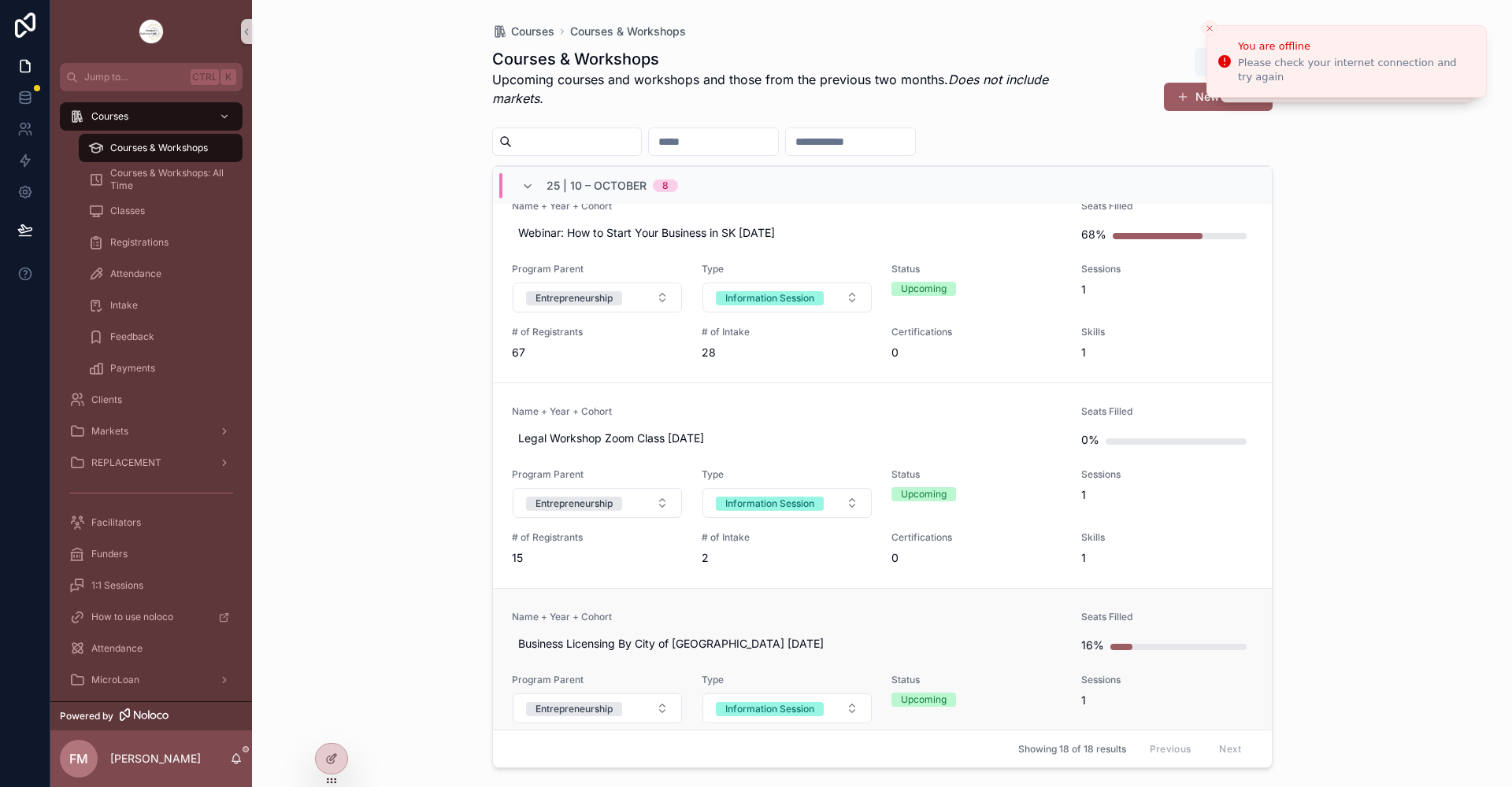
scroll to position [1297, 0]
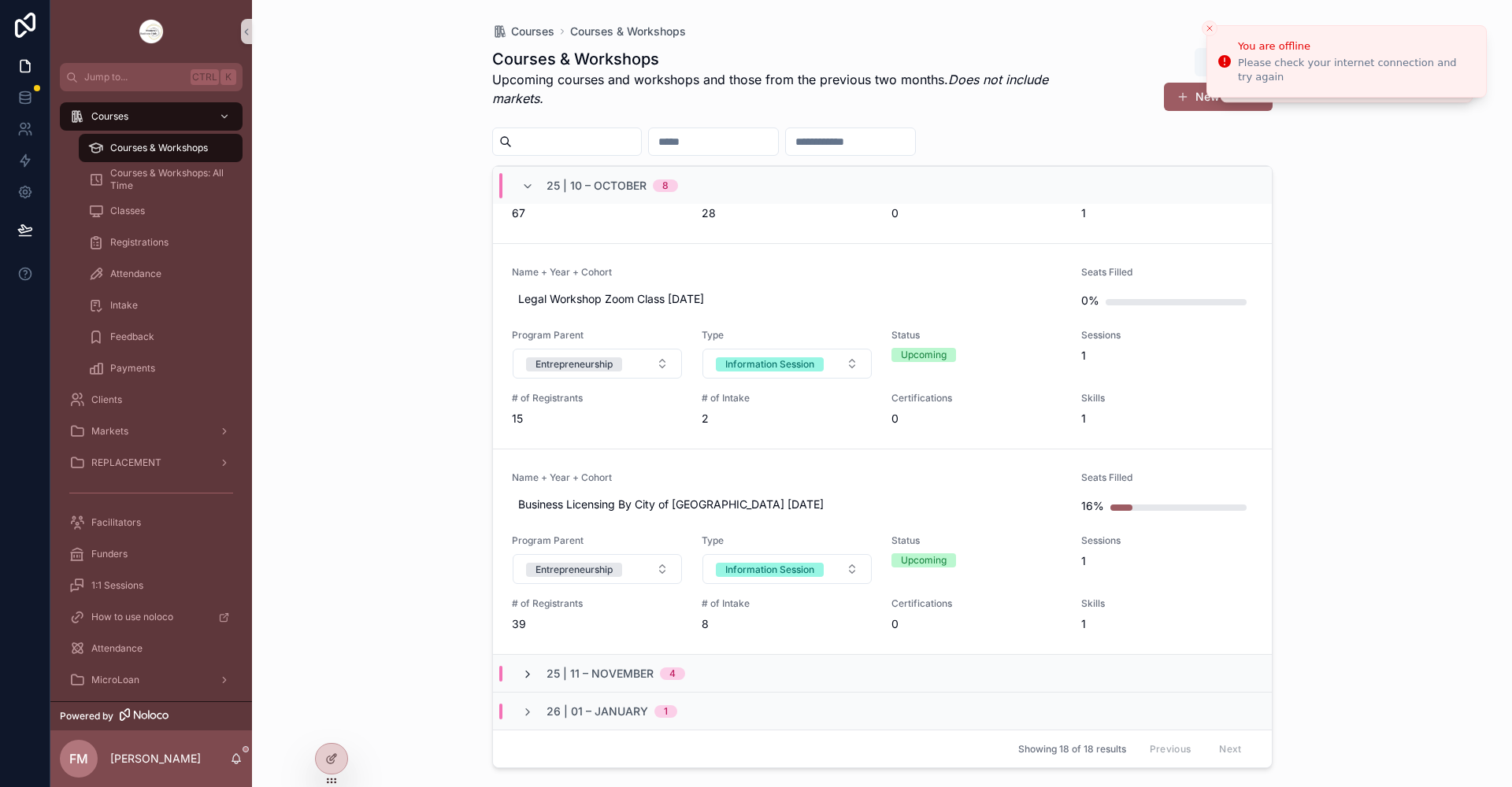
click at [524, 675] on icon "scrollable content" at bounding box center [527, 674] width 13 height 13
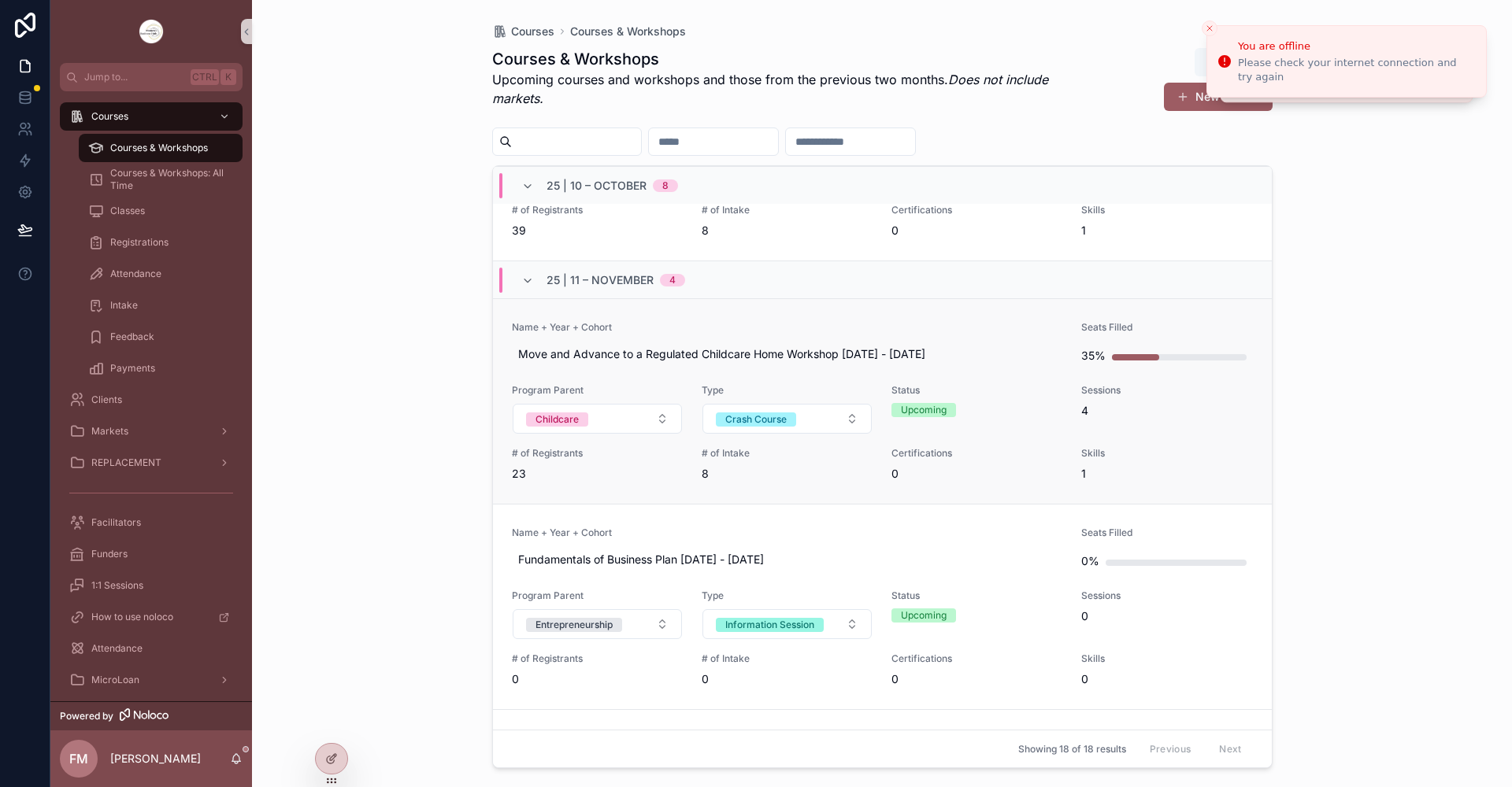
click at [623, 488] on link "Name + Year + Cohort Move and Advance to a Regulated Childcare Home Workshop [D…" at bounding box center [882, 401] width 779 height 205
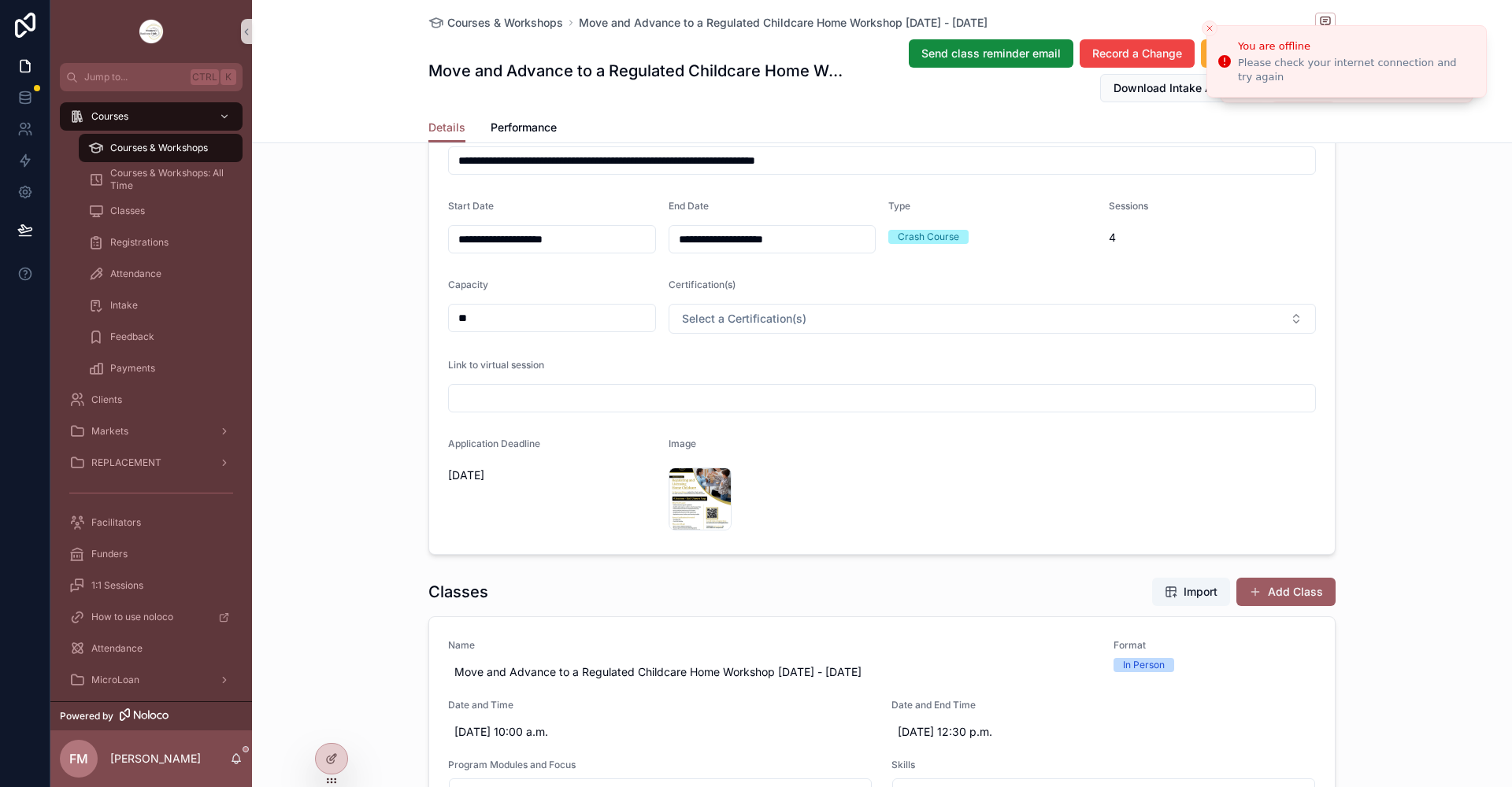
scroll to position [237, 0]
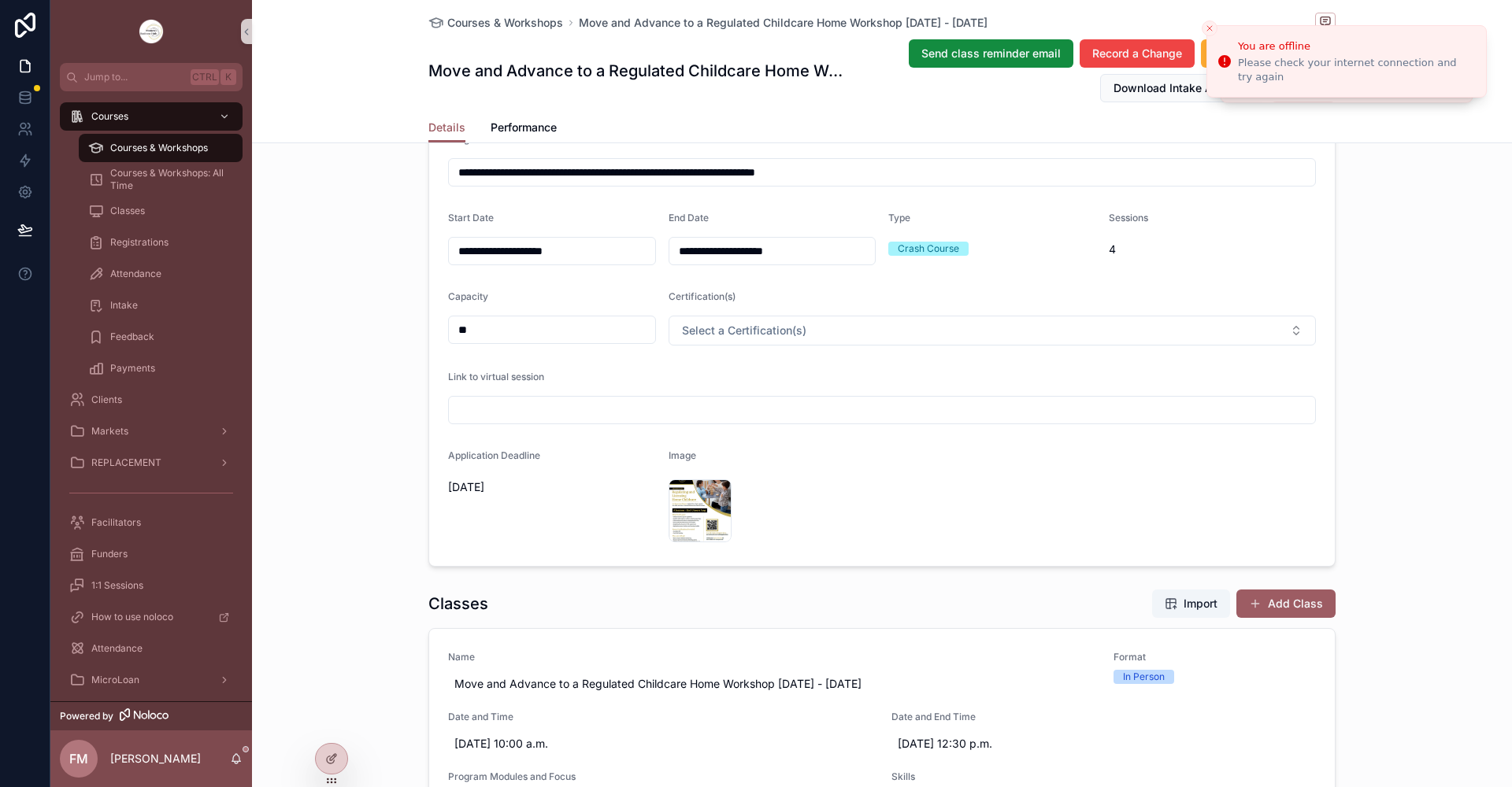
click at [583, 408] on input "scrollable content" at bounding box center [881, 410] width 866 height 22
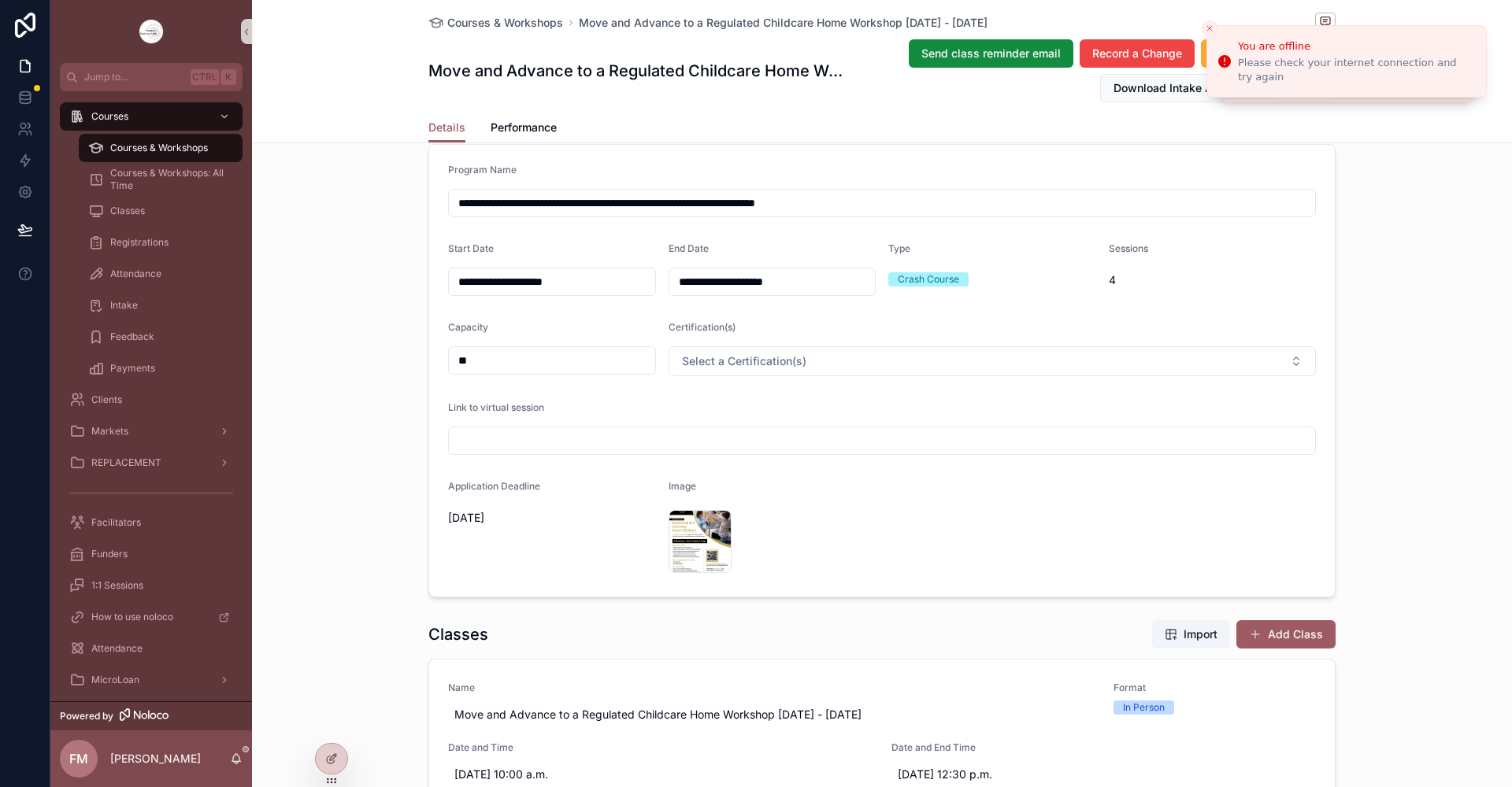
scroll to position [551, 0]
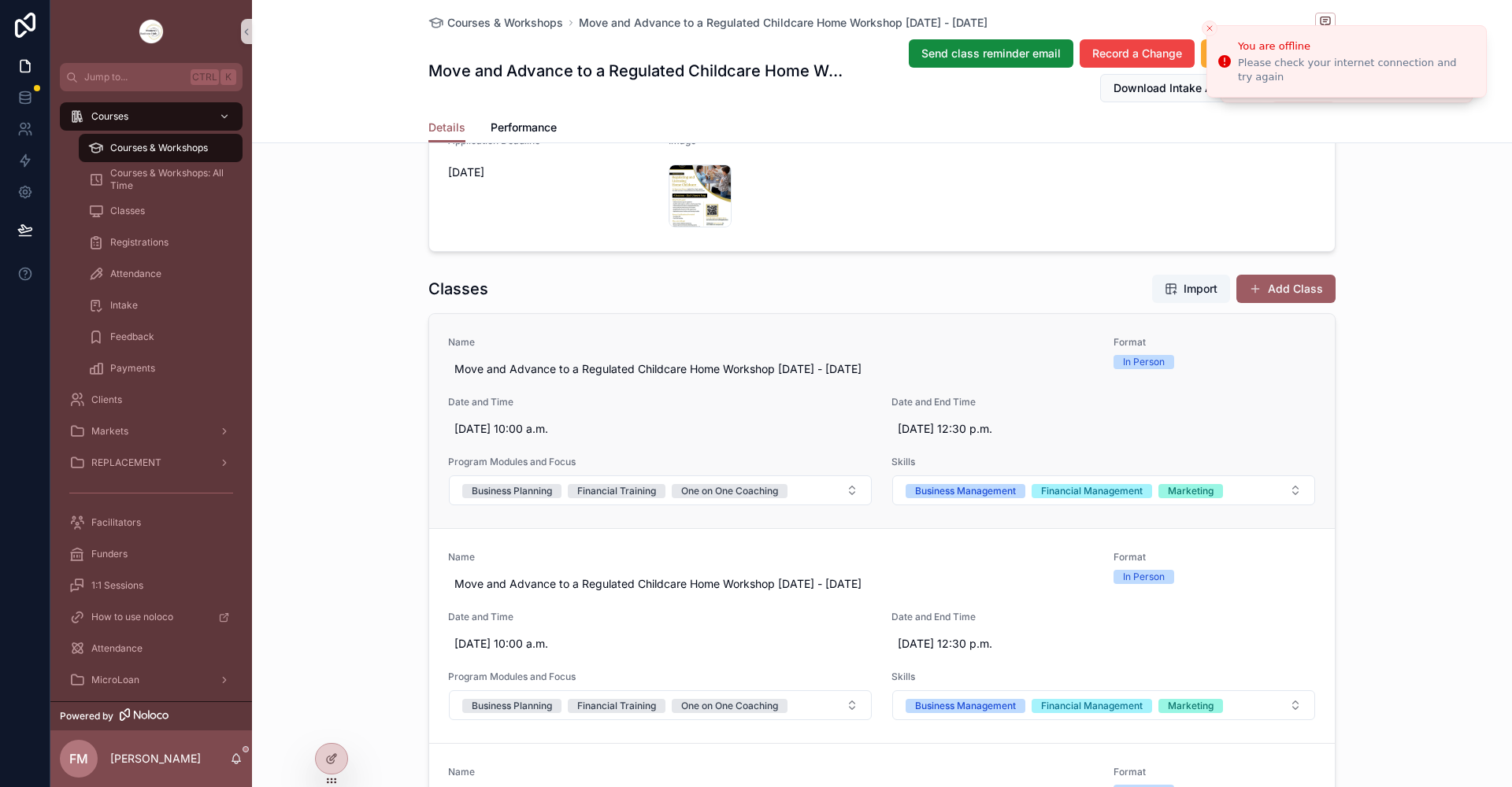
click at [1162, 357] on div "In Person" at bounding box center [1215, 362] width 203 height 14
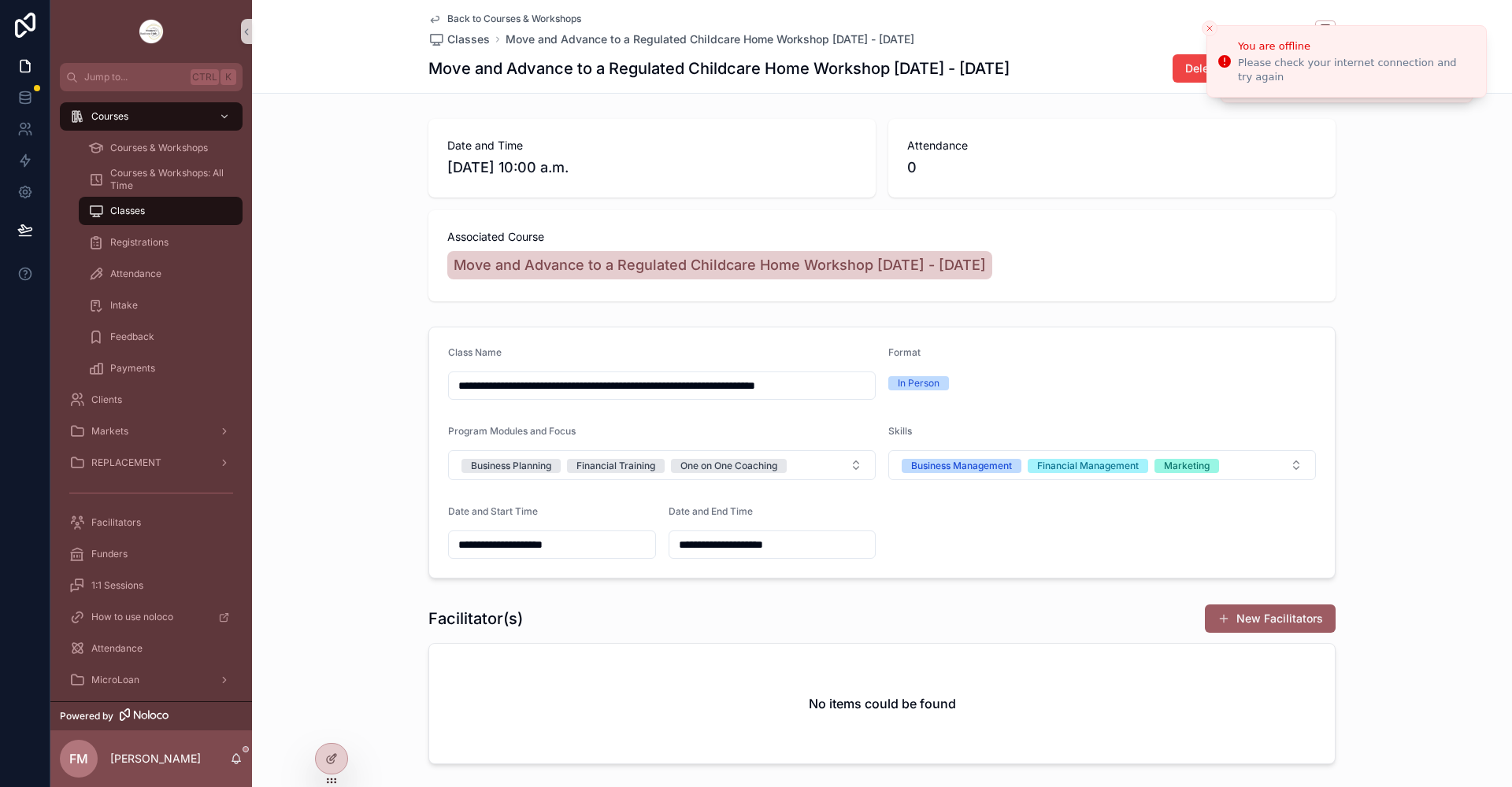
click at [494, 19] on span "Back to Courses & Workshops" at bounding box center [514, 19] width 134 height 13
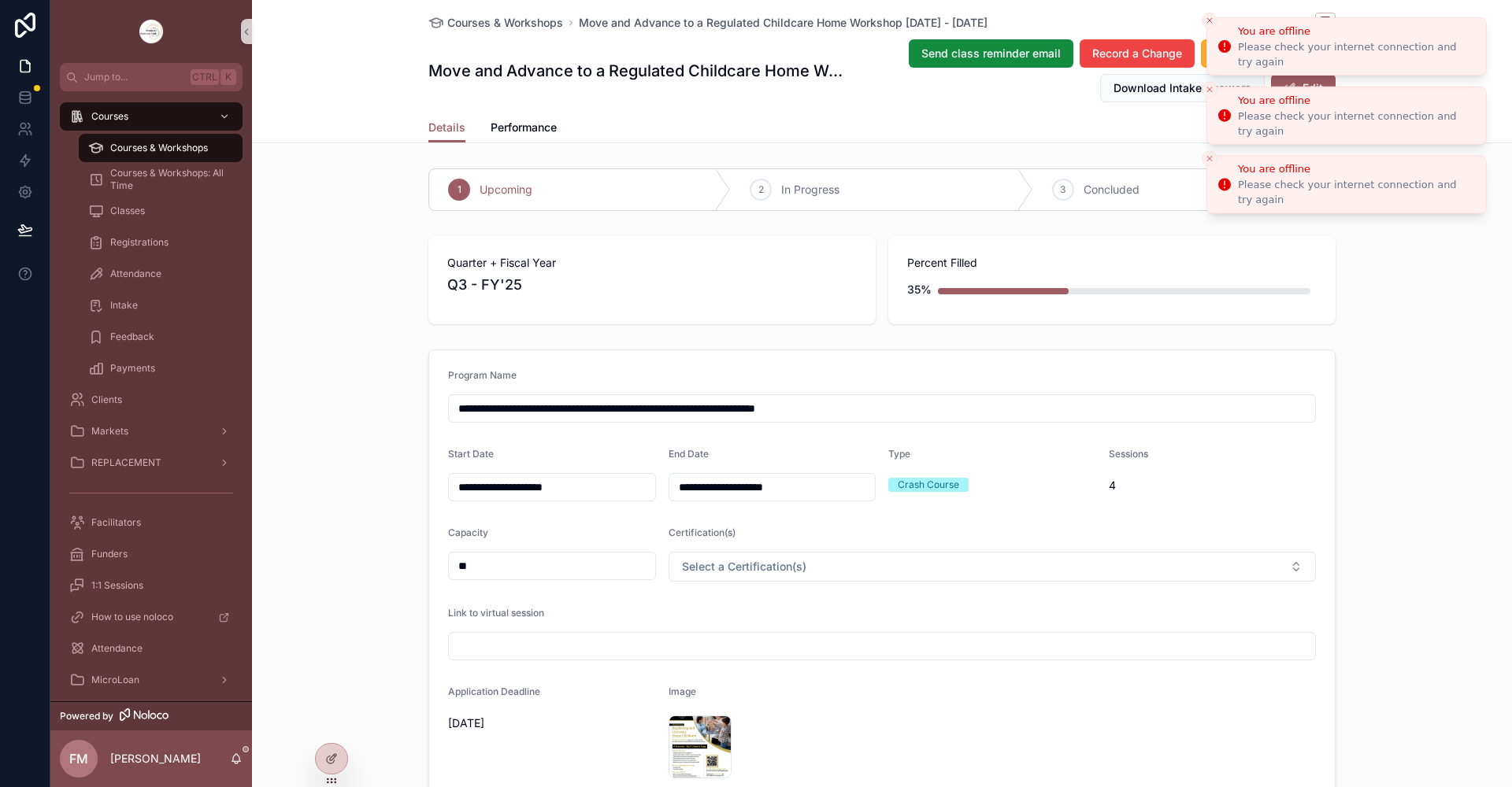
click at [1209, 20] on icon "Close toast" at bounding box center [1209, 20] width 9 height 9
click at [1209, 19] on icon "Close toast" at bounding box center [1209, 20] width 9 height 9
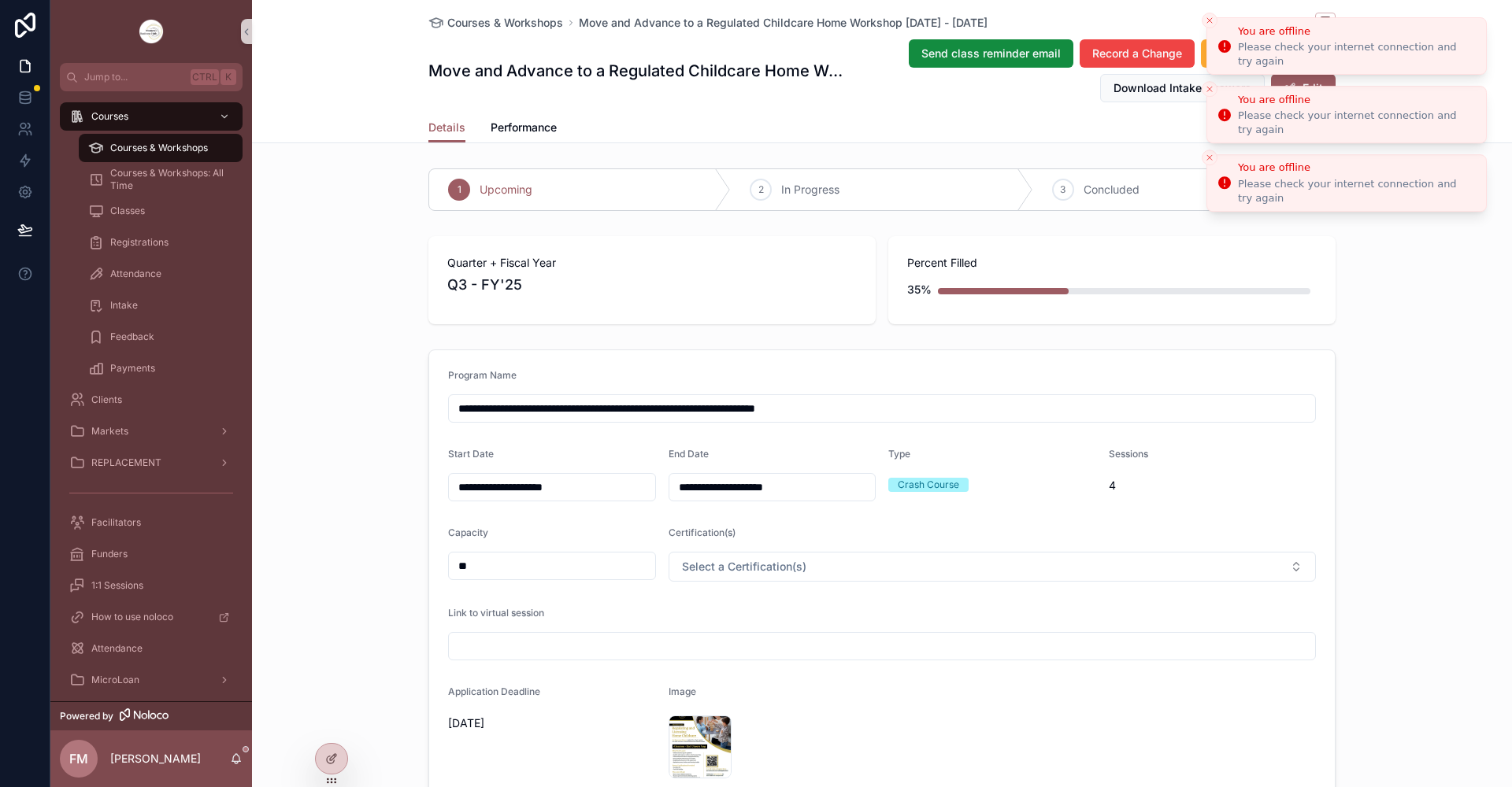
click at [1209, 19] on icon "Close toast" at bounding box center [1209, 20] width 9 height 9
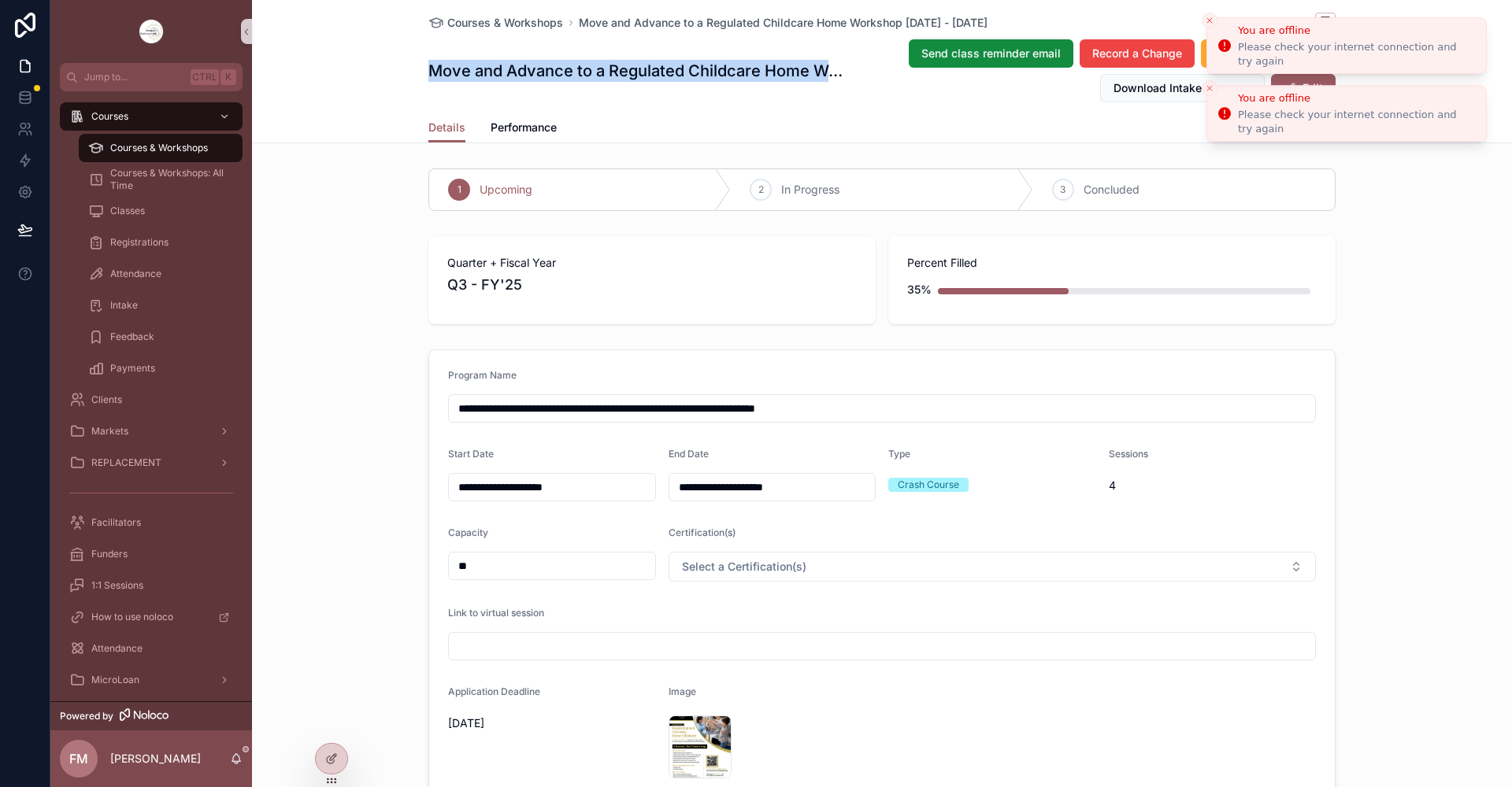
click at [1209, 19] on div "You are offline Please check your internet connection and try again You are off…" at bounding box center [756, 393] width 1512 height 787
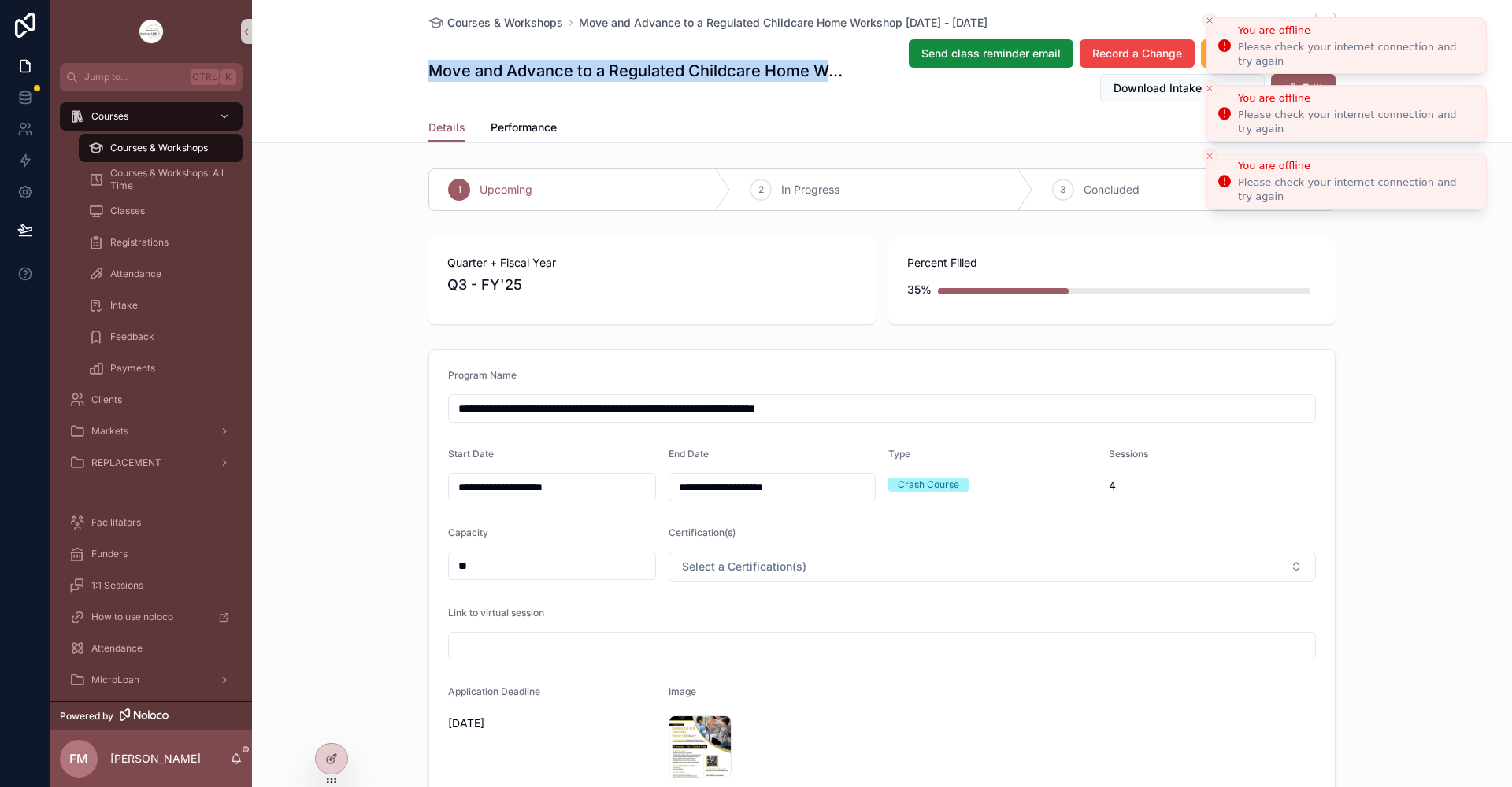
click at [1209, 19] on button "Close toast" at bounding box center [1209, 20] width 16 height 16
click at [1209, 17] on icon "Close toast" at bounding box center [1209, 20] width 9 height 9
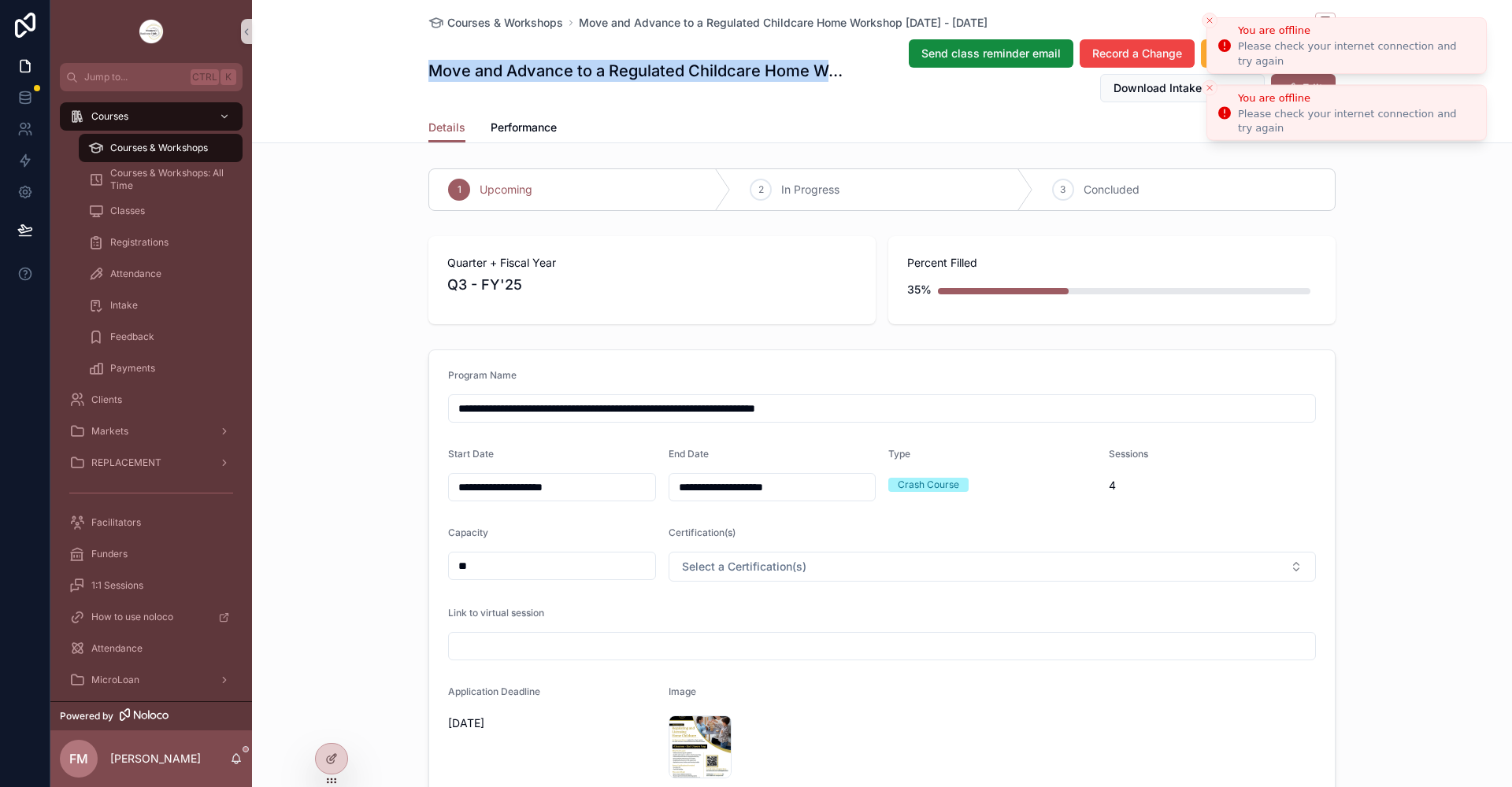
click at [1209, 17] on icon "Close toast" at bounding box center [1209, 20] width 9 height 9
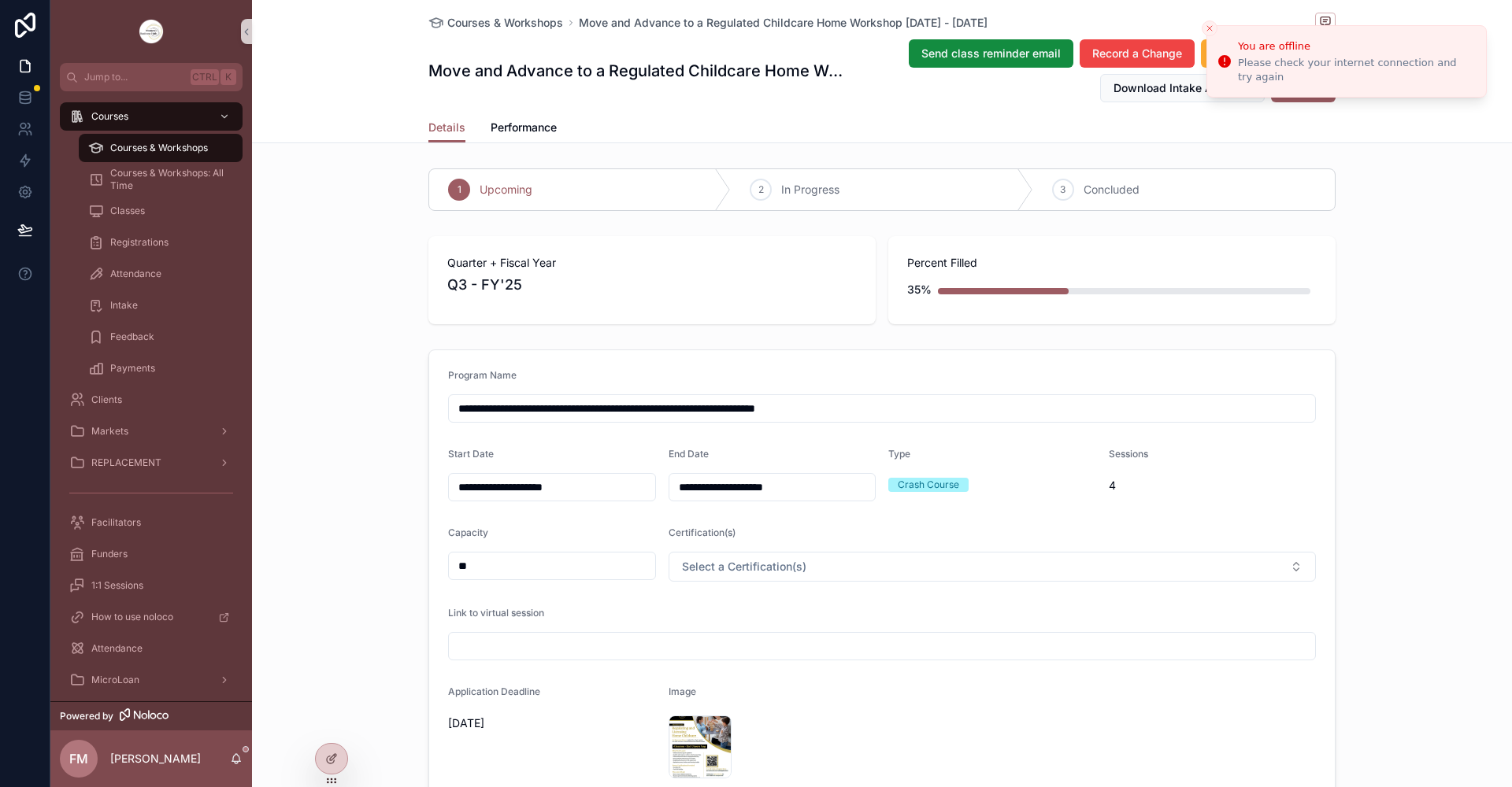
click at [1209, 25] on li "You are offline Please check your internet connection and try again" at bounding box center [1346, 61] width 280 height 72
click at [1211, 28] on line "Close toast" at bounding box center [1210, 29] width 5 height 5
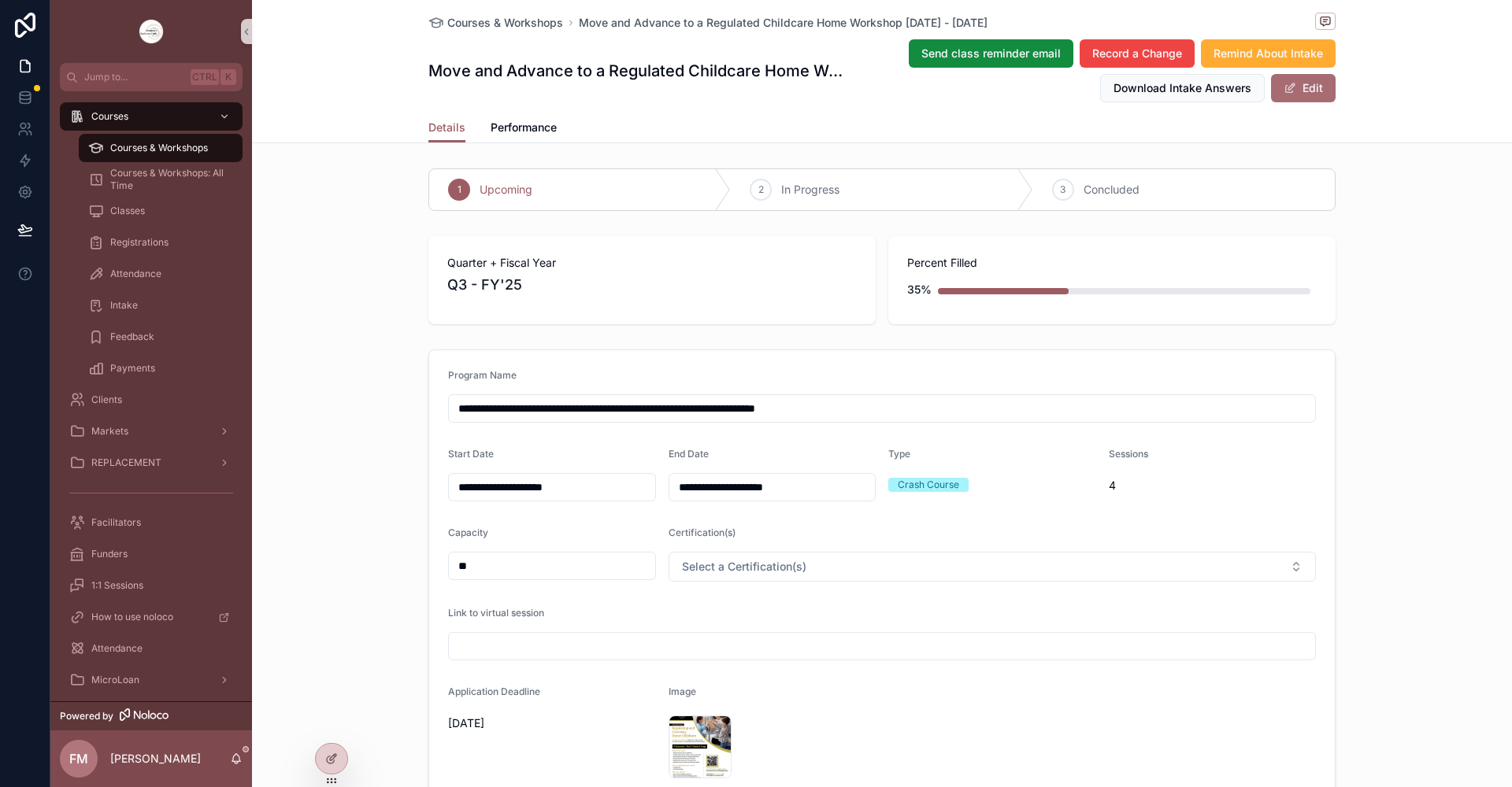
click at [1285, 86] on span "scrollable content" at bounding box center [1290, 88] width 13 height 13
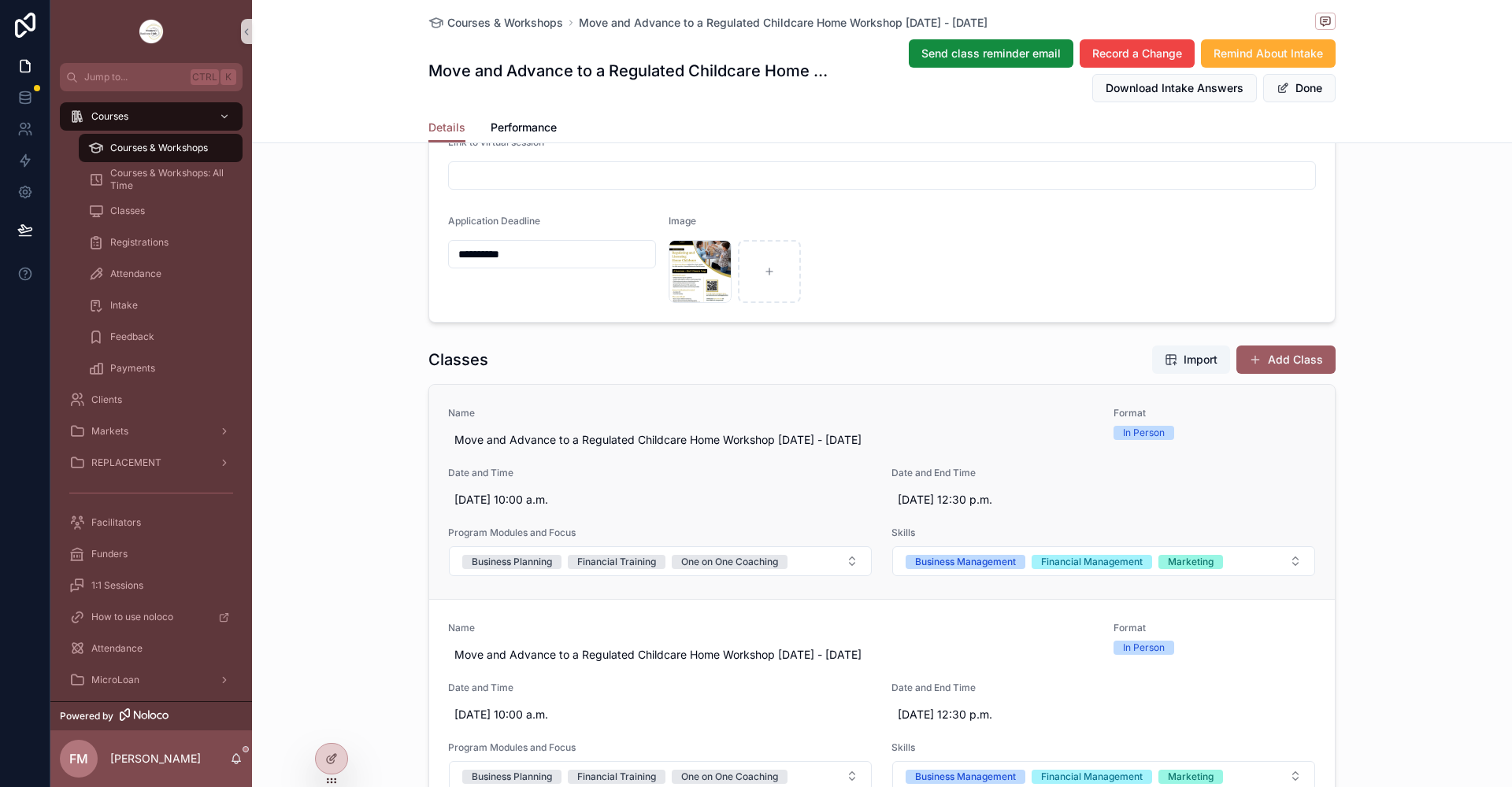
click at [1174, 423] on div "Format In Person" at bounding box center [1215, 423] width 203 height 33
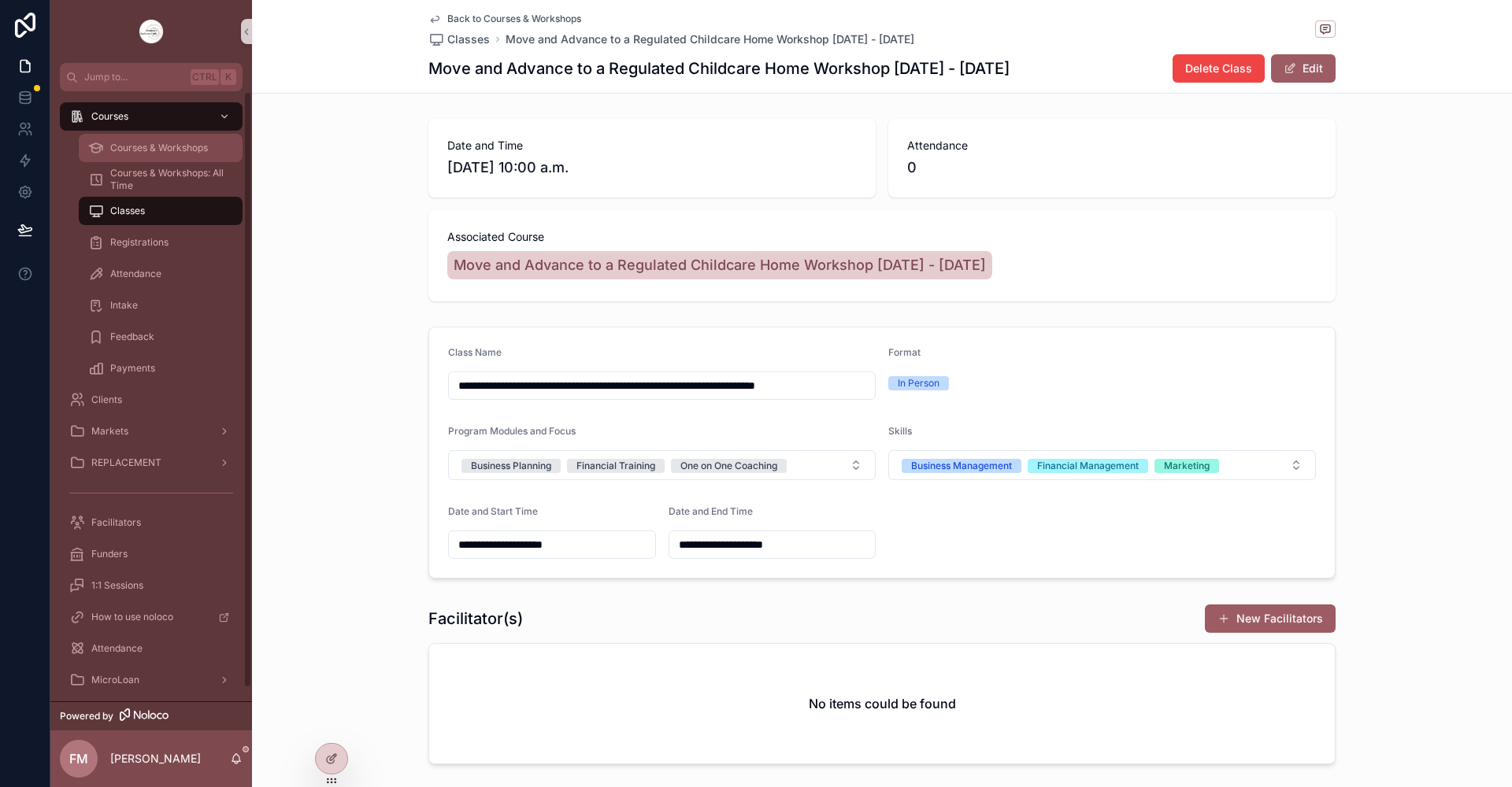
click at [182, 149] on span "Courses & Workshops" at bounding box center [159, 147] width 98 height 13
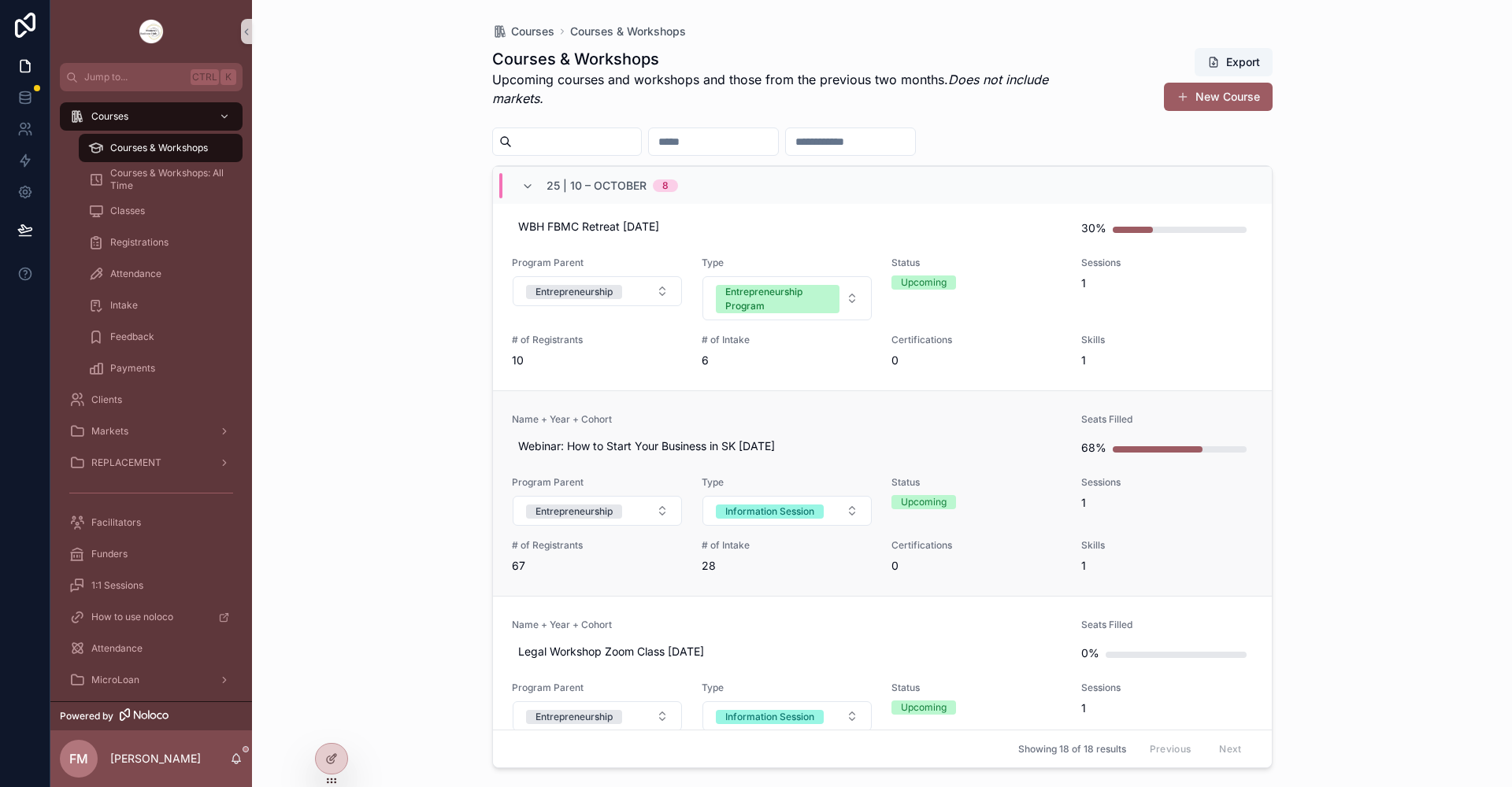
scroll to position [1417, 0]
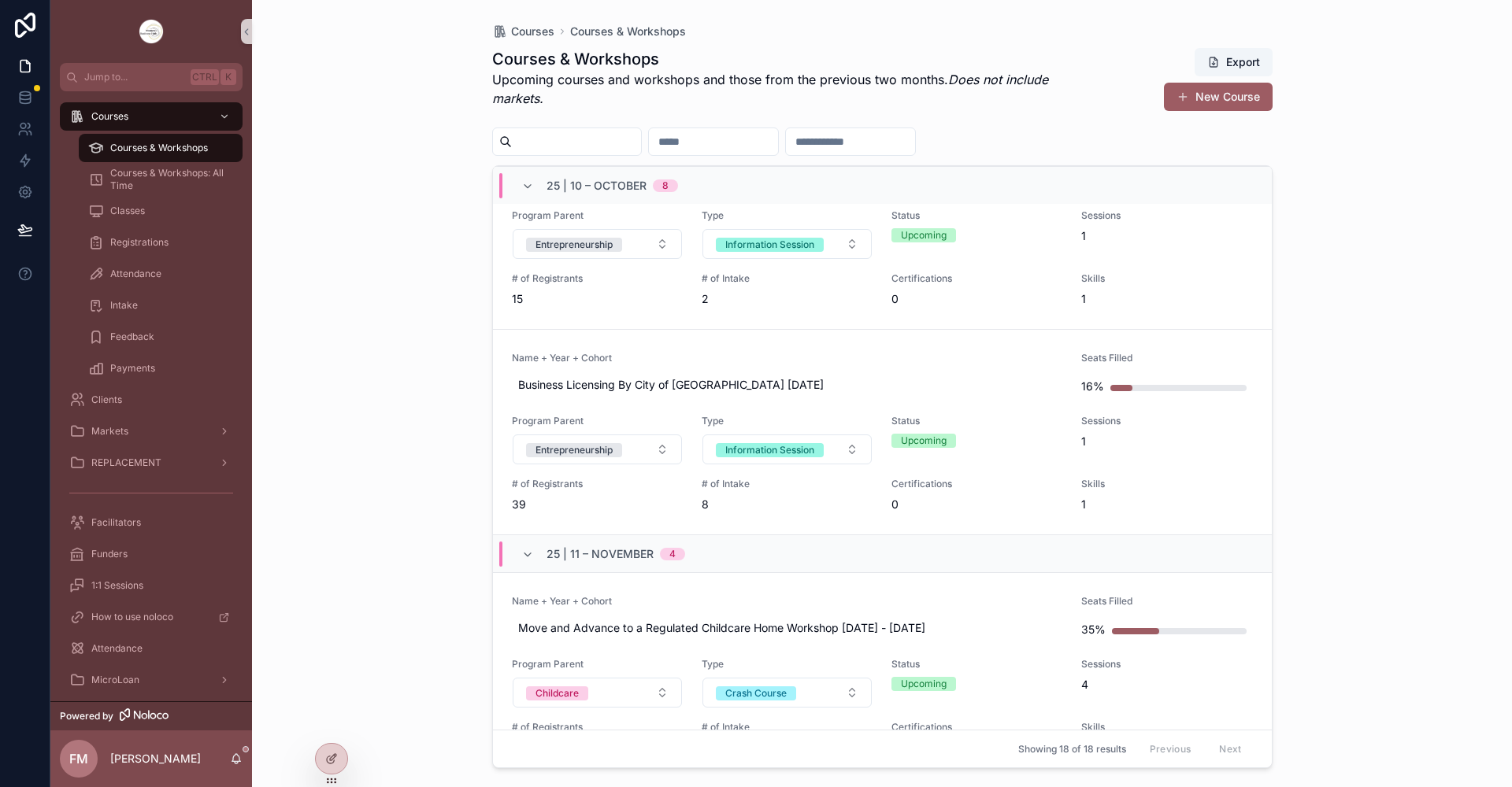
click at [864, 579] on link "Name + Year + Cohort Move and Advance to a Regulated Childcare Home Workshop [D…" at bounding box center [882, 675] width 779 height 205
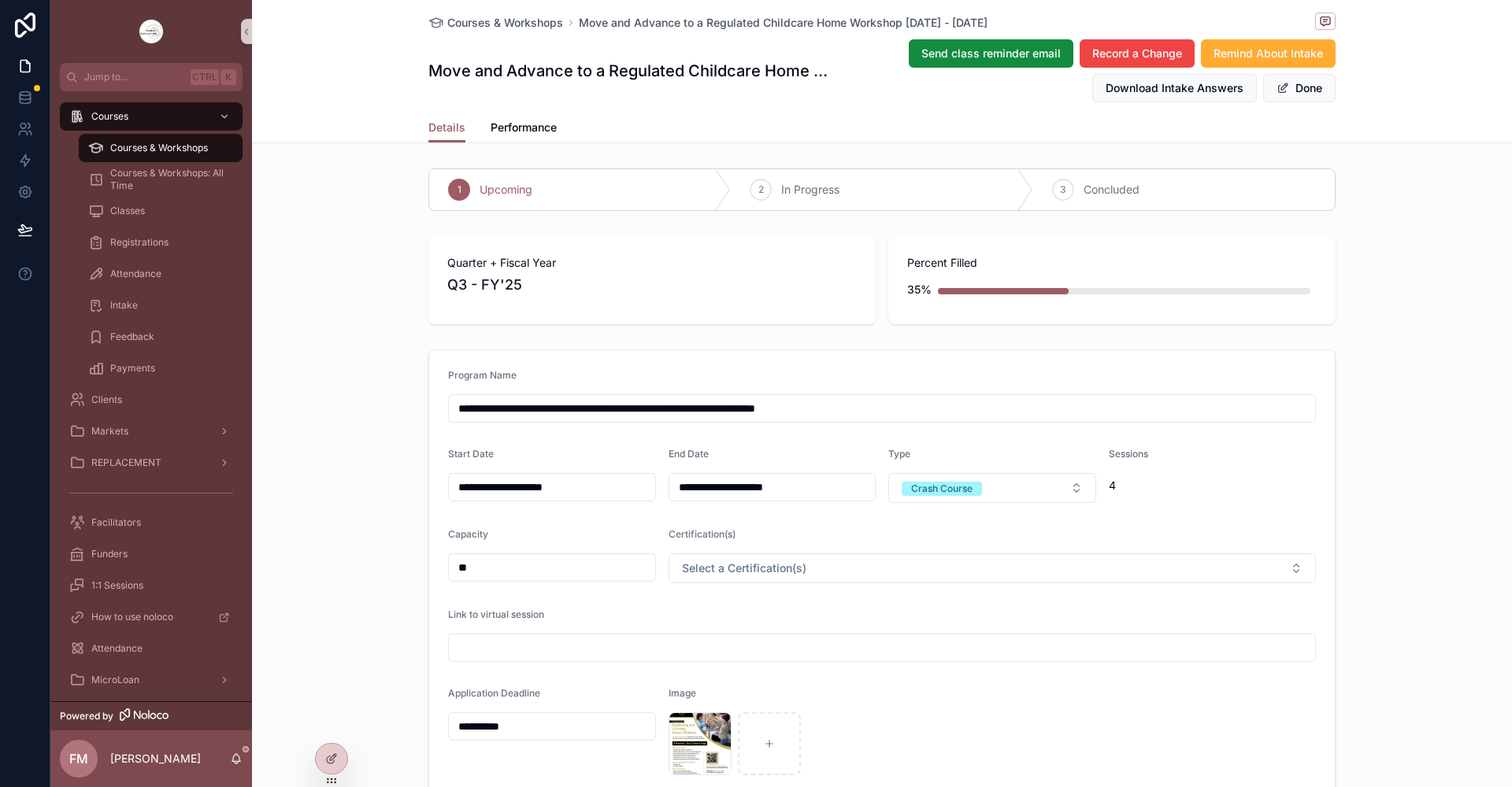
click at [525, 562] on input "**" at bounding box center [551, 567] width 206 height 22
type input "**"
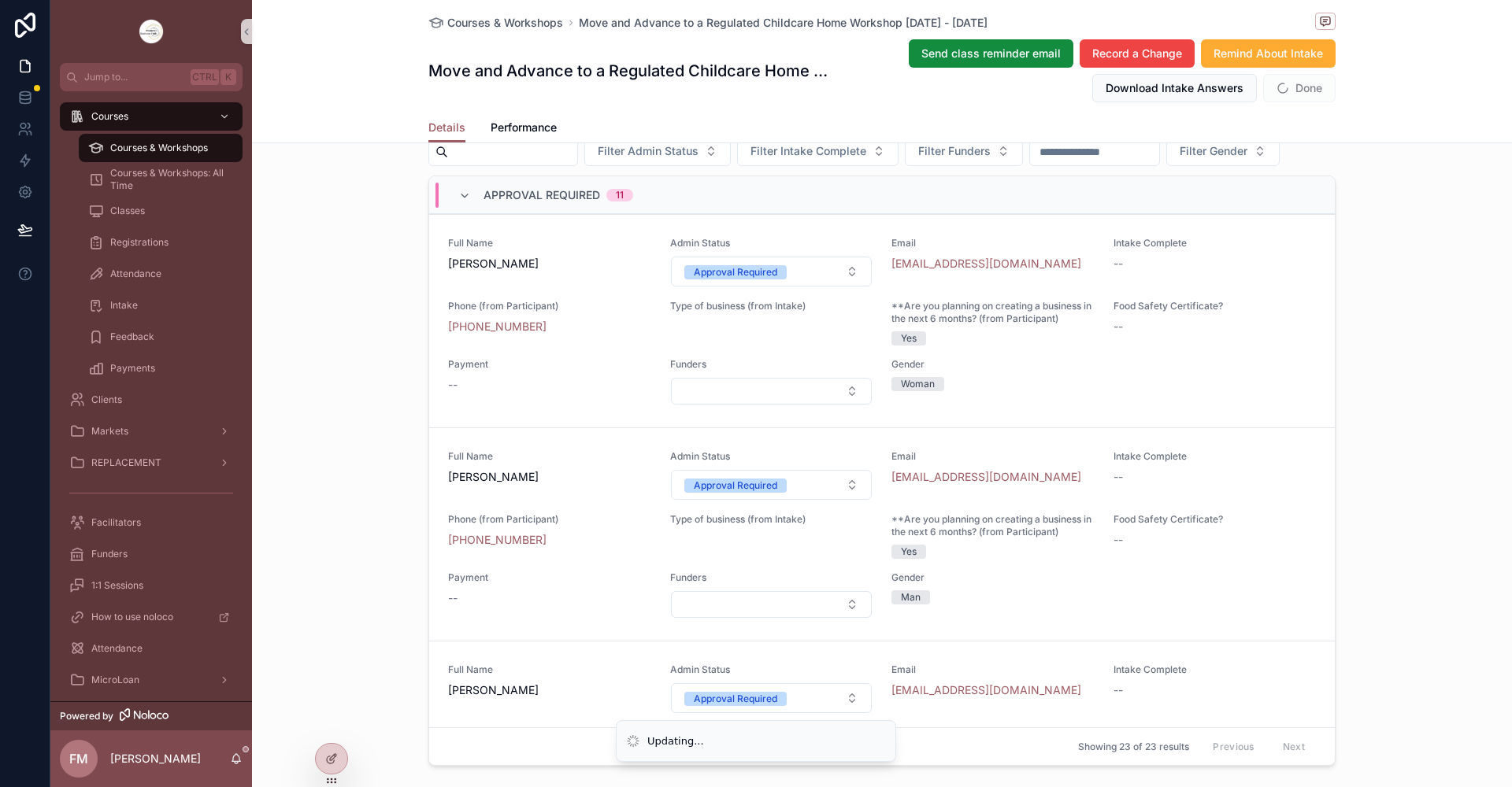
scroll to position [1417, 0]
